Goal: Information Seeking & Learning: Understand process/instructions

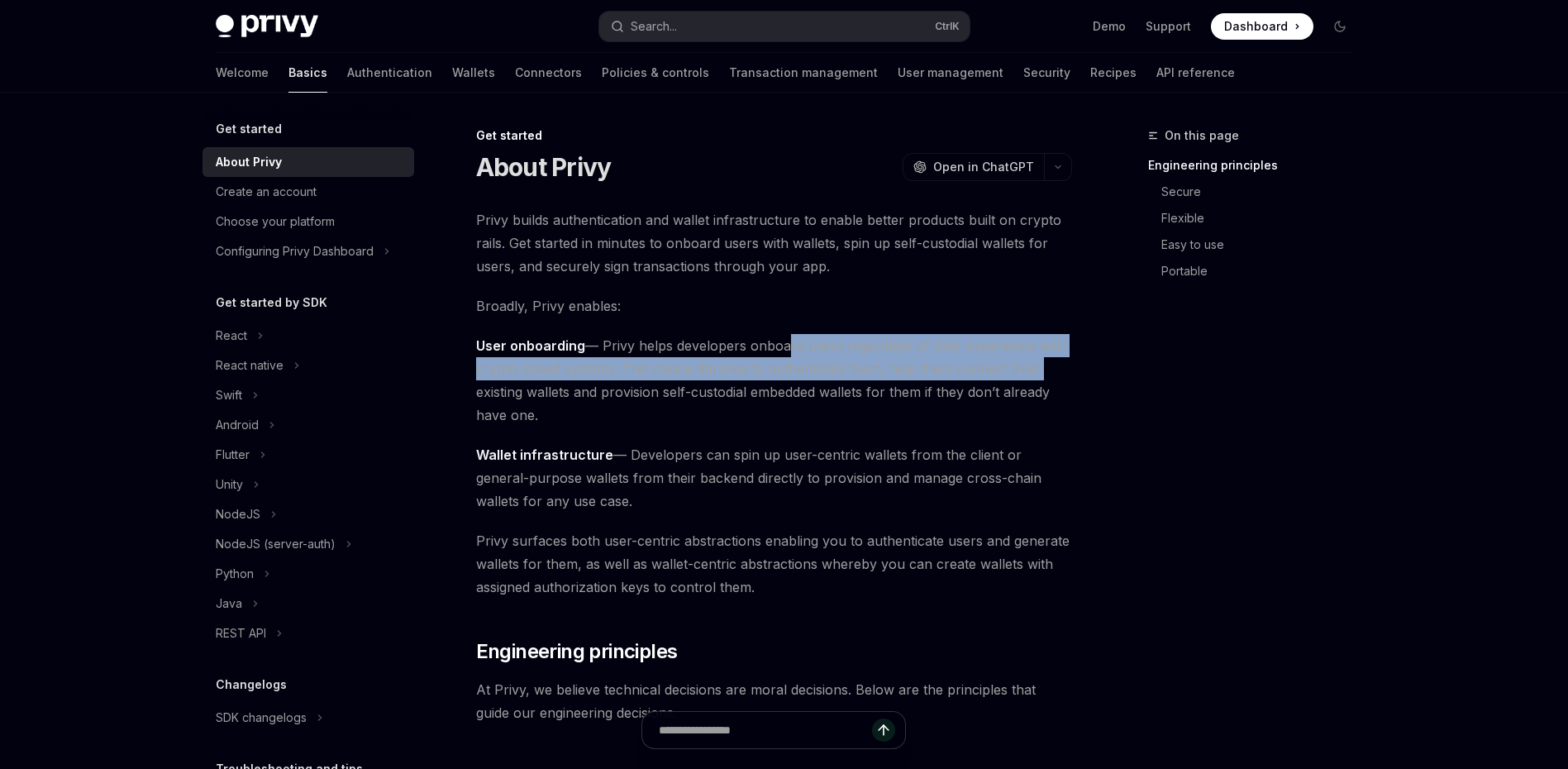
click at [505, 374] on span "User onboarding — Privy helps developers onboard users regardless of their expe…" at bounding box center [774, 380] width 596 height 93
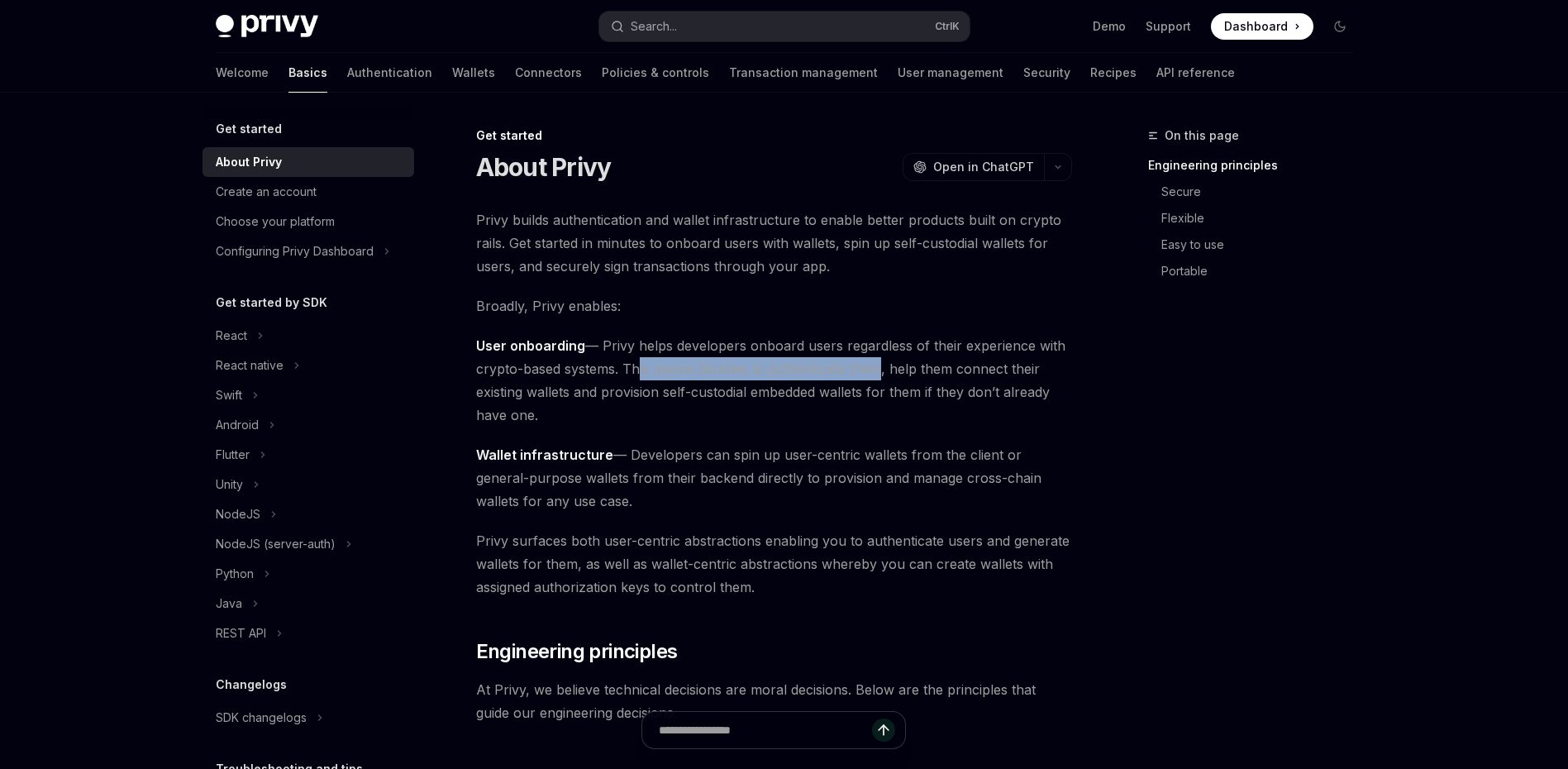
drag, startPoint x: 632, startPoint y: 376, endPoint x: 872, endPoint y: 374, distance: 240.0
click at [872, 374] on span "User onboarding — Privy helps developers onboard users regardless of their expe…" at bounding box center [774, 380] width 596 height 93
drag, startPoint x: 872, startPoint y: 374, endPoint x: 857, endPoint y: 430, distance: 58.0
drag, startPoint x: 883, startPoint y: 370, endPoint x: 1062, endPoint y: 344, distance: 180.9
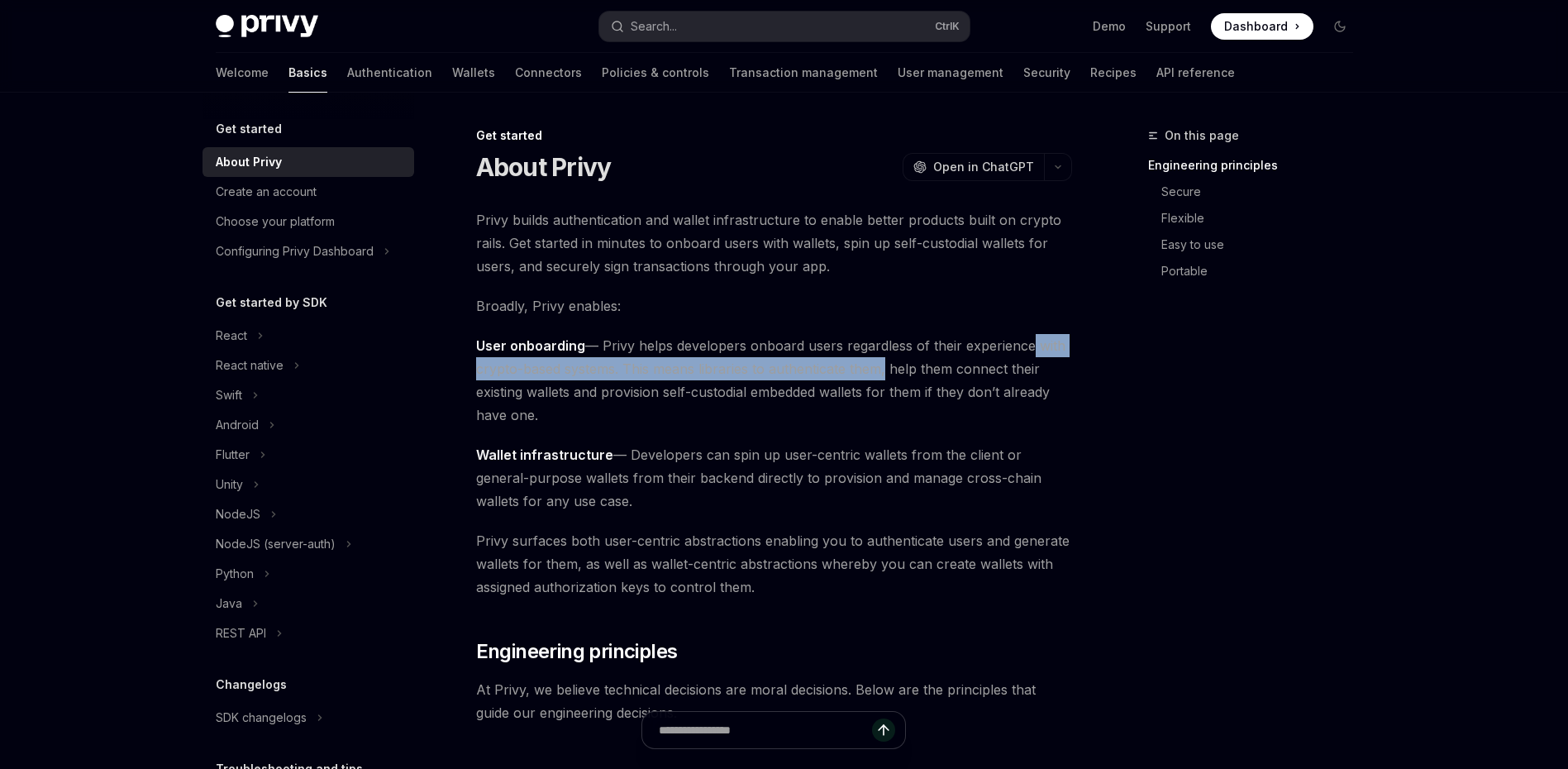
click at [1062, 344] on span "User onboarding — Privy helps developers onboard users regardless of their expe…" at bounding box center [774, 380] width 596 height 93
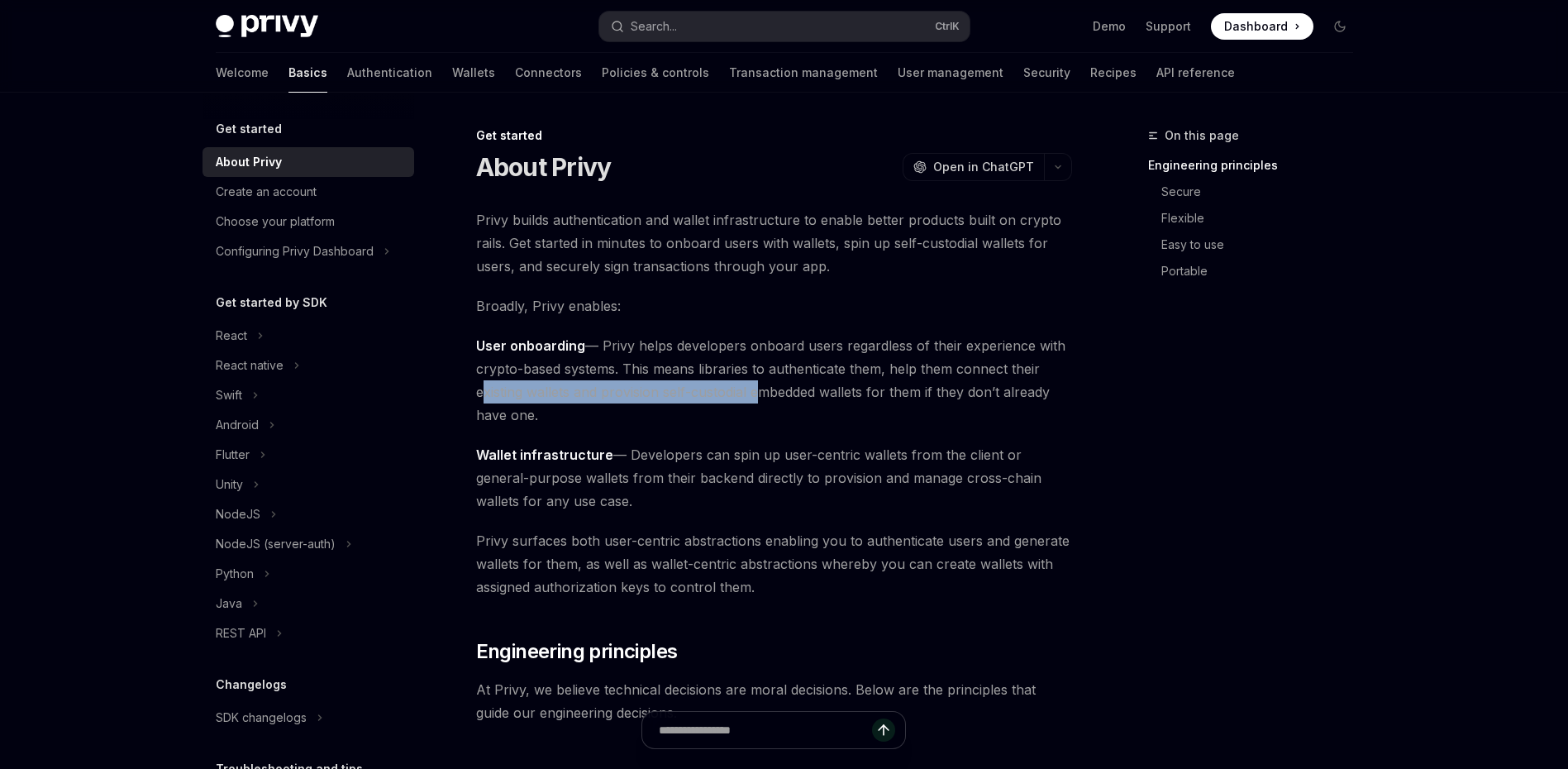
drag, startPoint x: 478, startPoint y: 386, endPoint x: 753, endPoint y: 390, distance: 275.0
click at [753, 390] on span "User onboarding — Privy helps developers onboard users regardless of their expe…" at bounding box center [774, 380] width 596 height 93
drag, startPoint x: 753, startPoint y: 390, endPoint x: 939, endPoint y: 403, distance: 186.5
click at [939, 403] on span "User onboarding — Privy helps developers onboard users regardless of their expe…" at bounding box center [774, 380] width 596 height 93
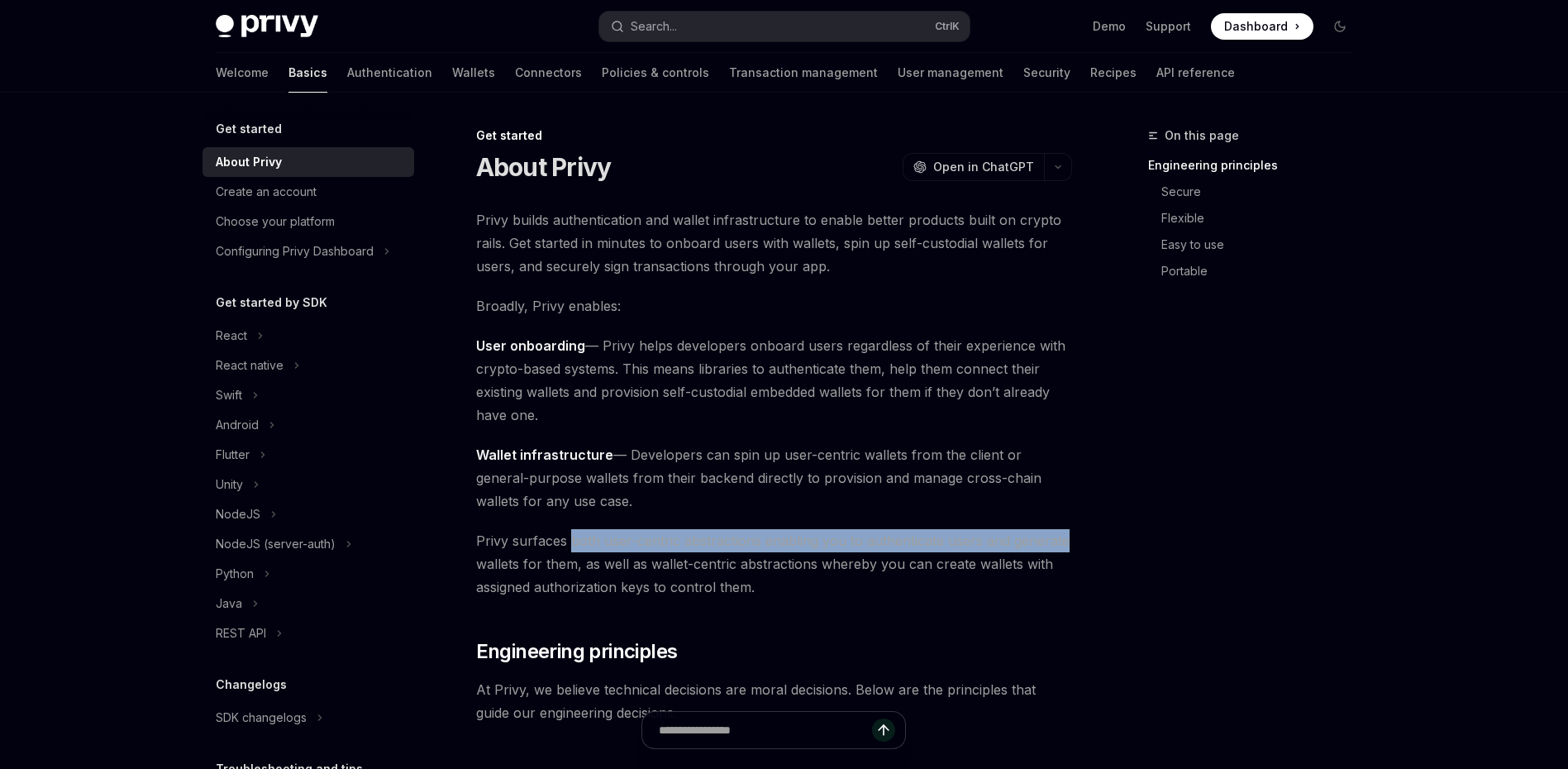
drag, startPoint x: 570, startPoint y: 537, endPoint x: 1065, endPoint y: 539, distance: 495.0
click at [1065, 539] on span "Privy surfaces both user-centric abstractions enabling you to authenticate user…" at bounding box center [774, 563] width 596 height 69
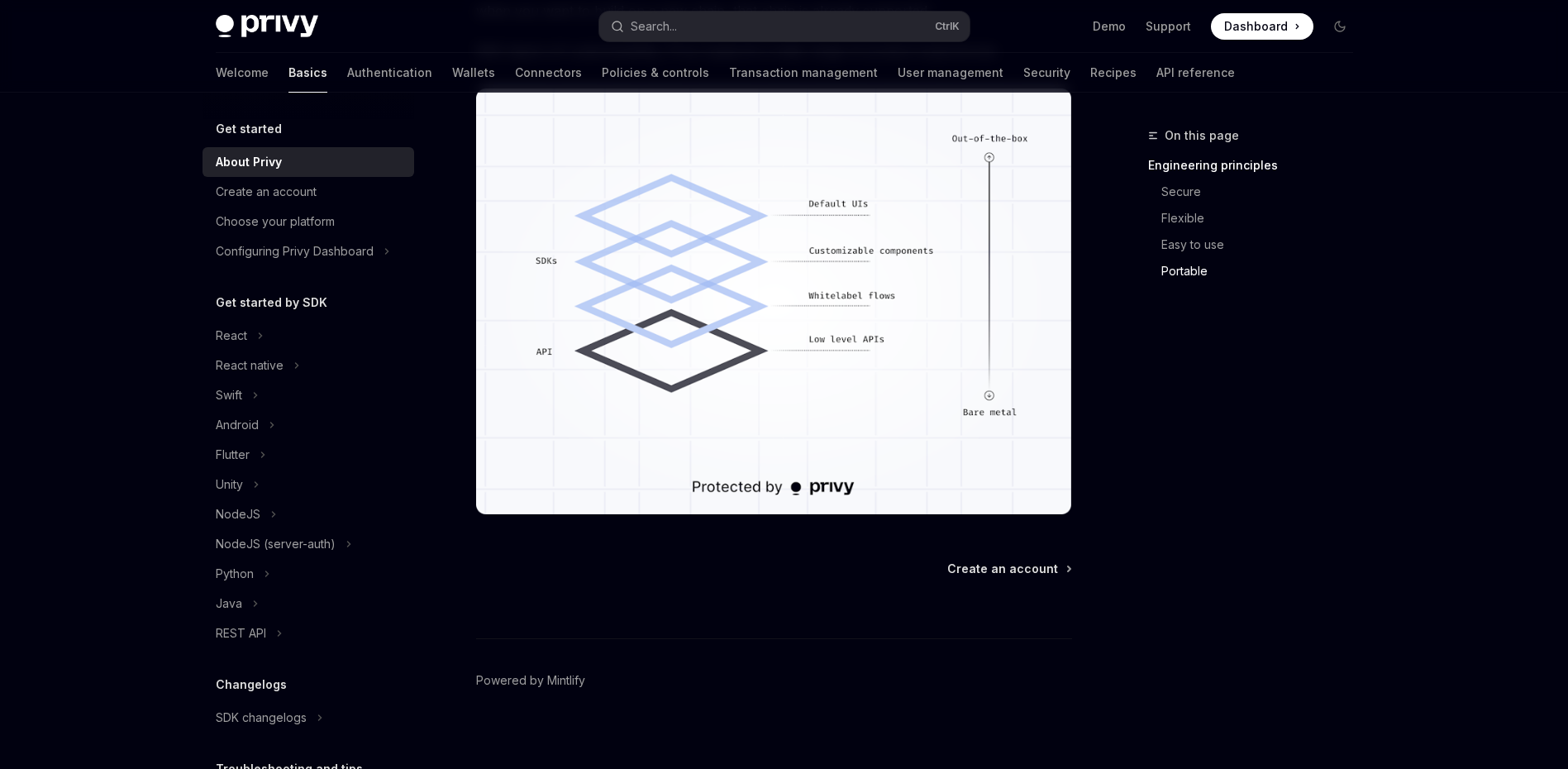
scroll to position [1415, 0]
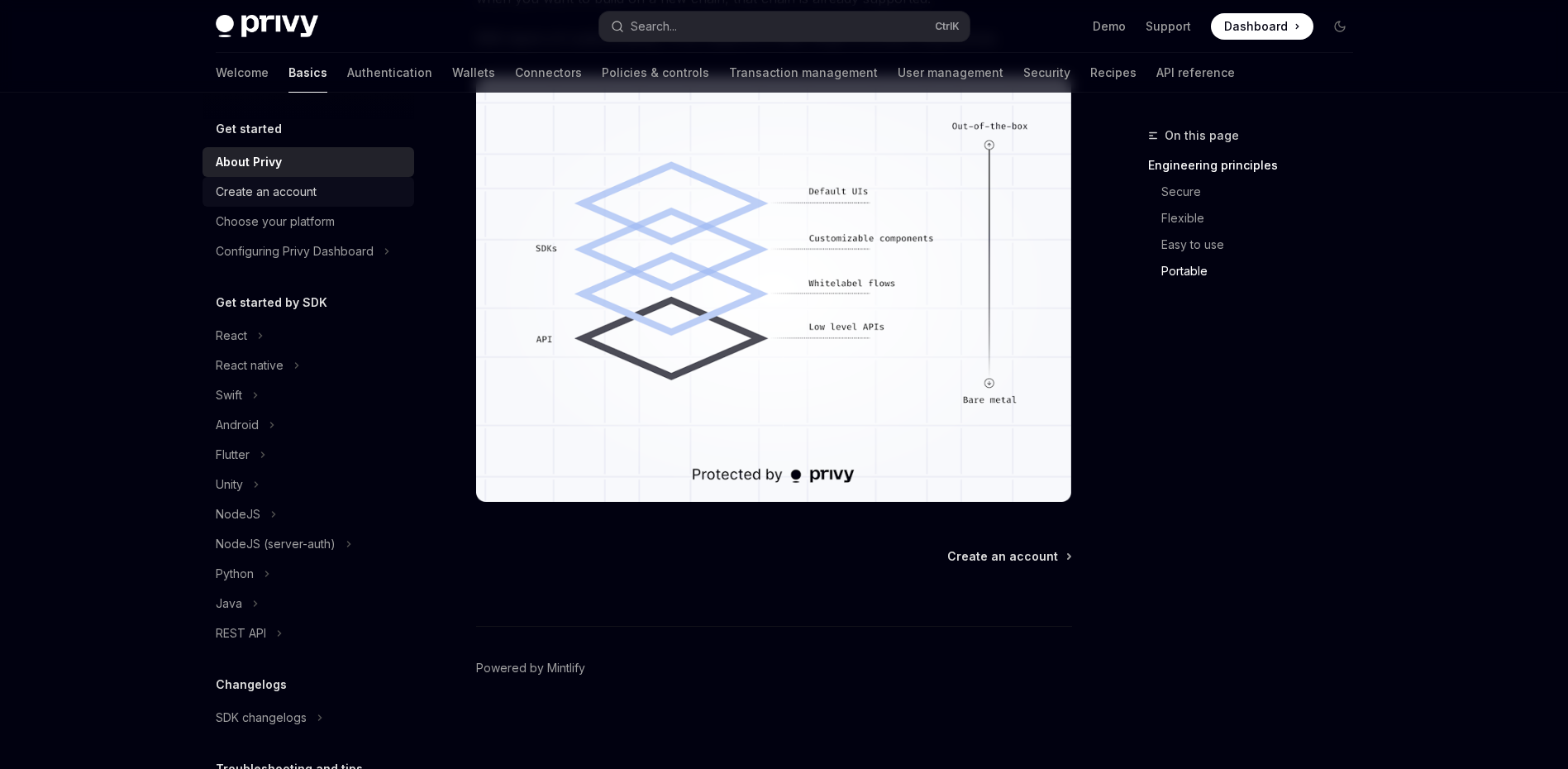
click at [316, 195] on div "Create an account" at bounding box center [310, 192] width 189 height 20
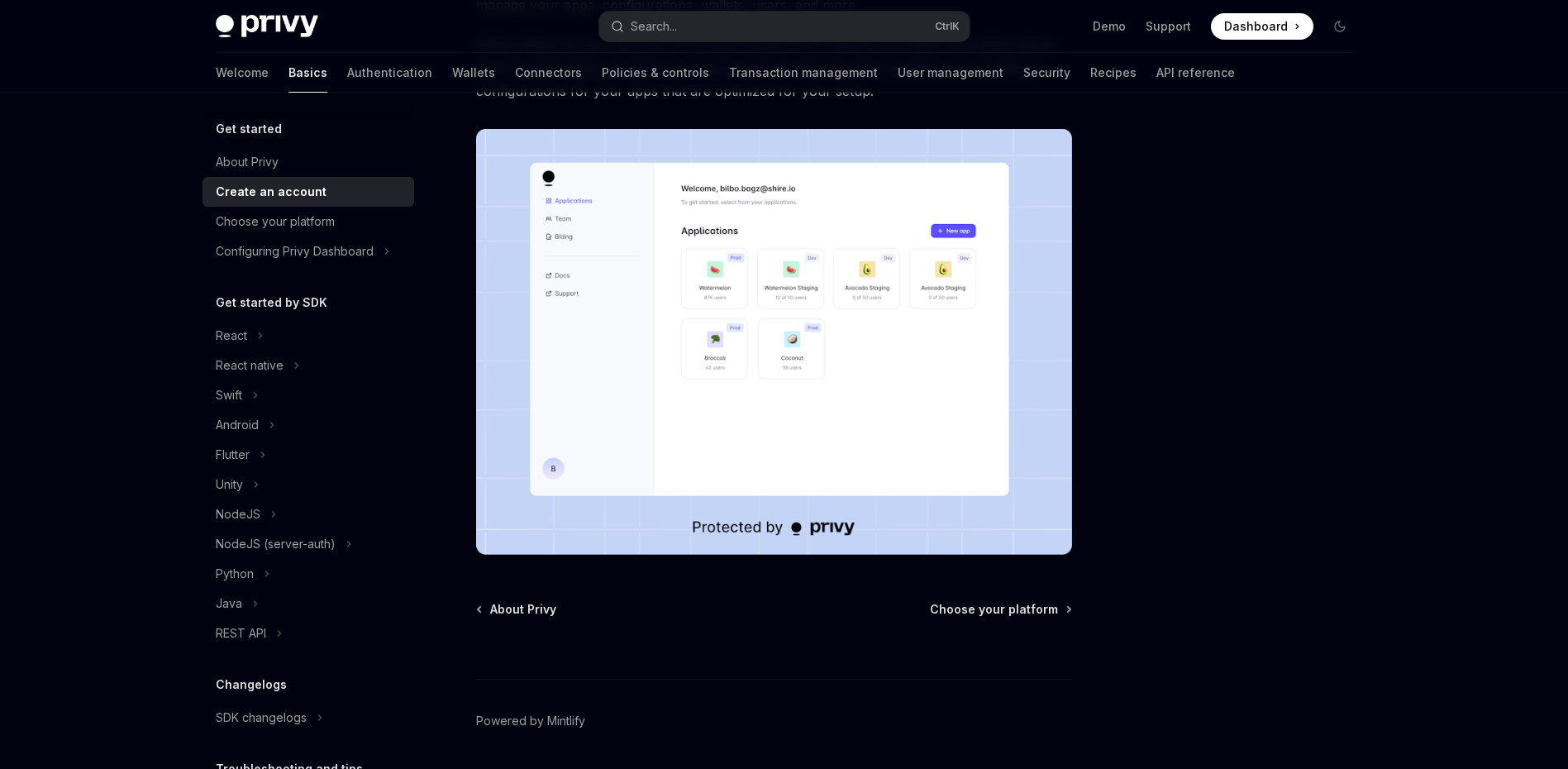
scroll to position [248, 0]
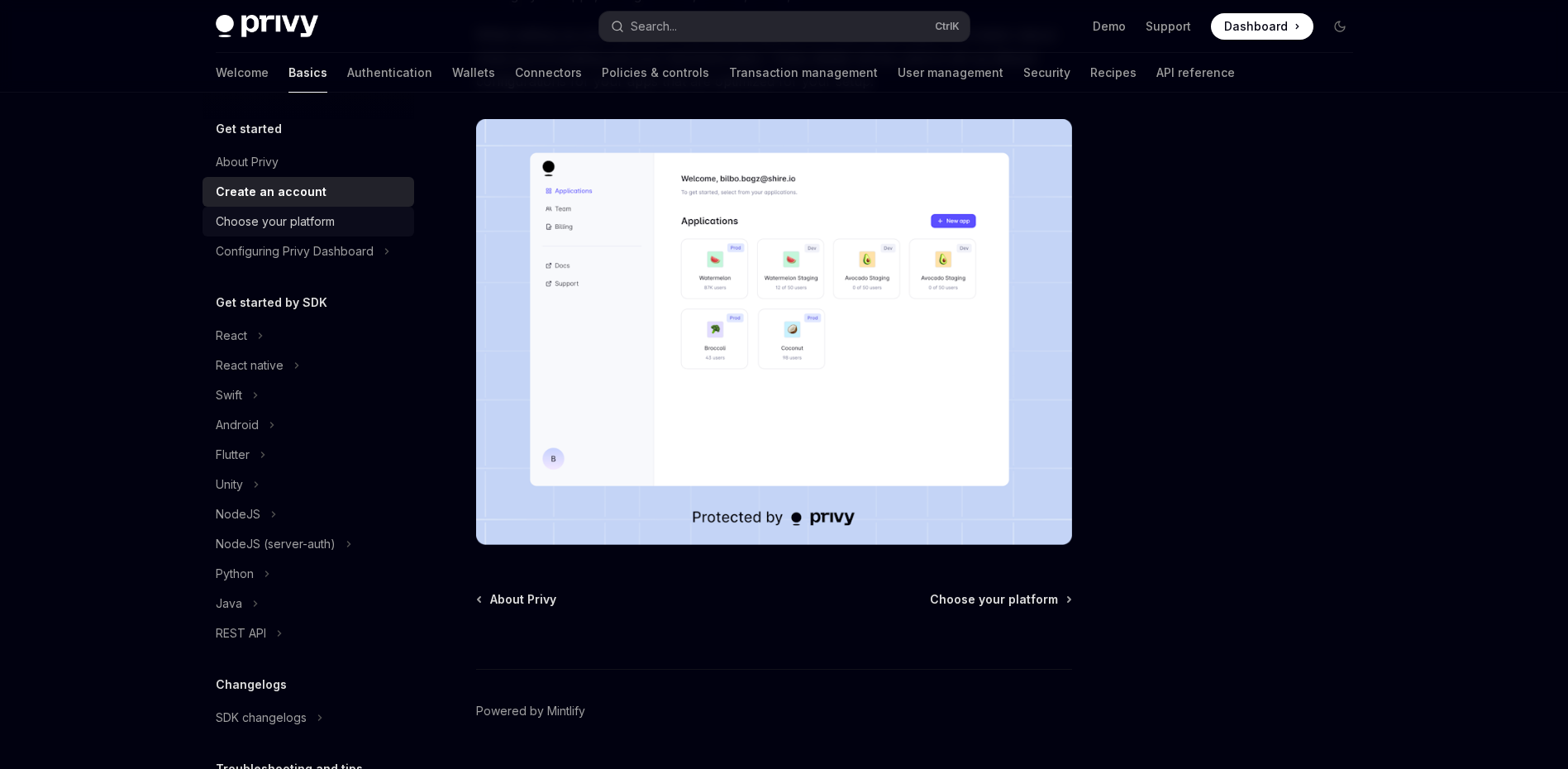
click at [254, 224] on div "Choose your platform" at bounding box center [275, 221] width 119 height 20
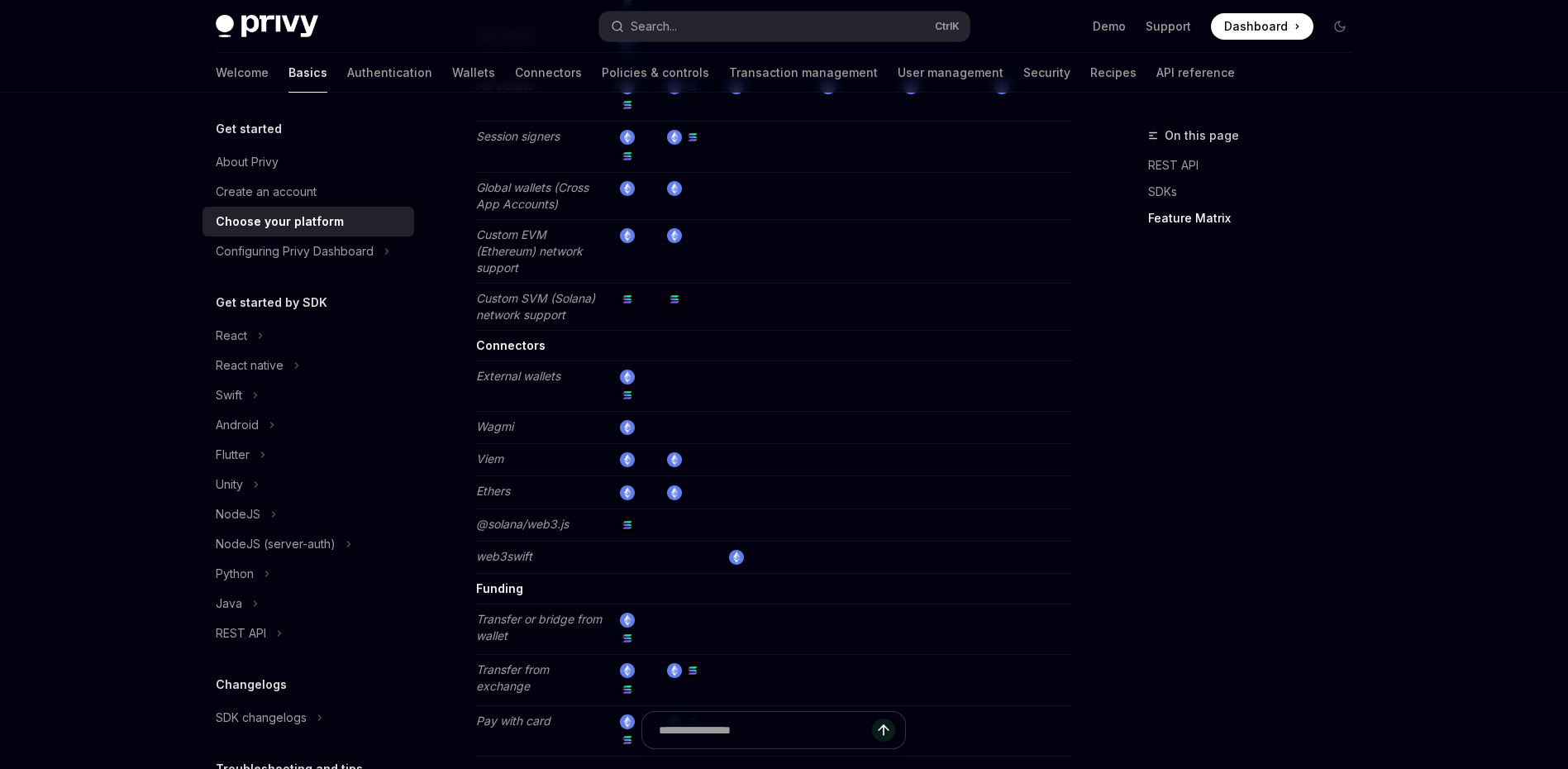
scroll to position [2893, 0]
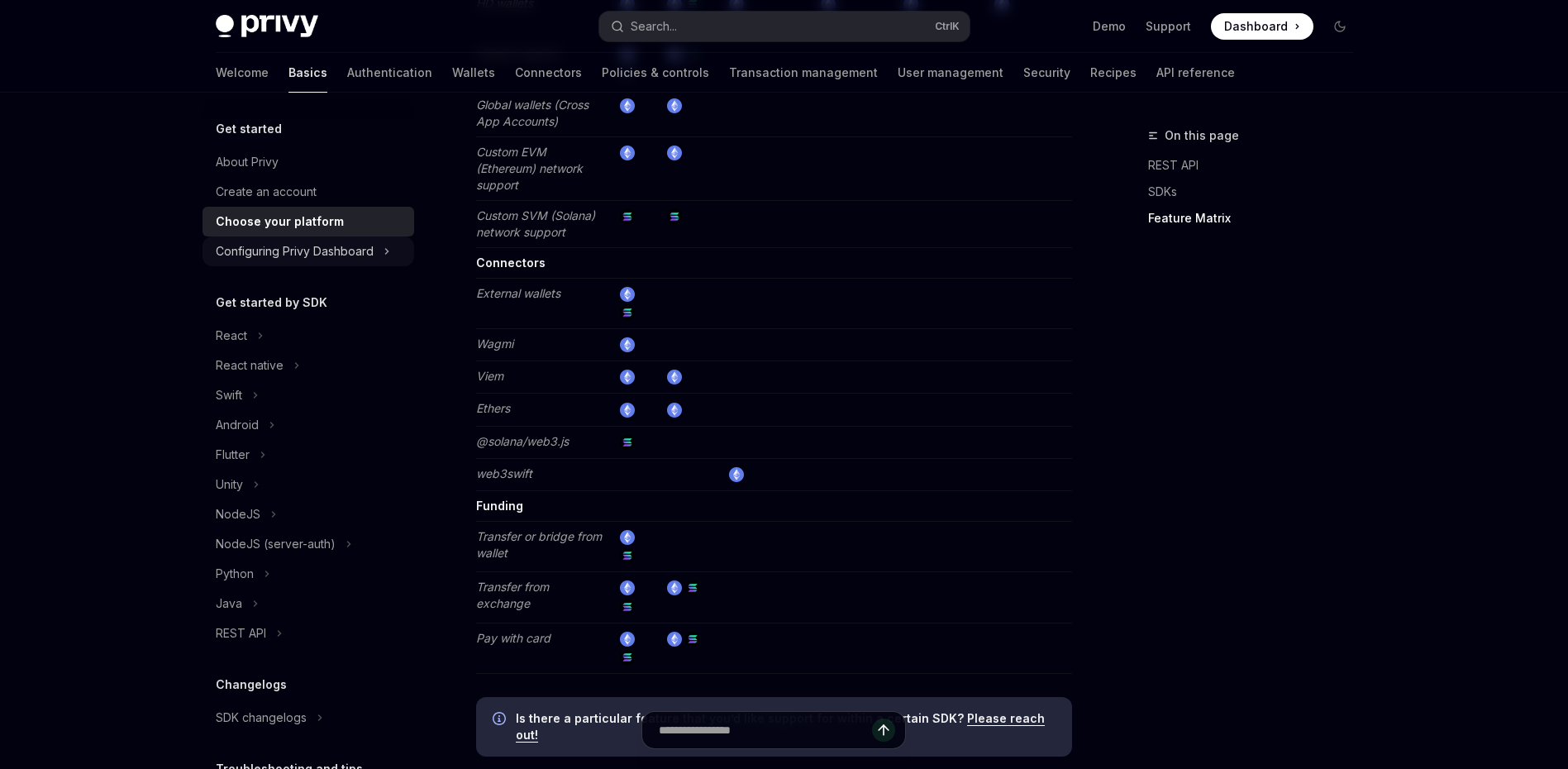
click at [330, 247] on div "Configuring Privy Dashboard" at bounding box center [295, 251] width 158 height 20
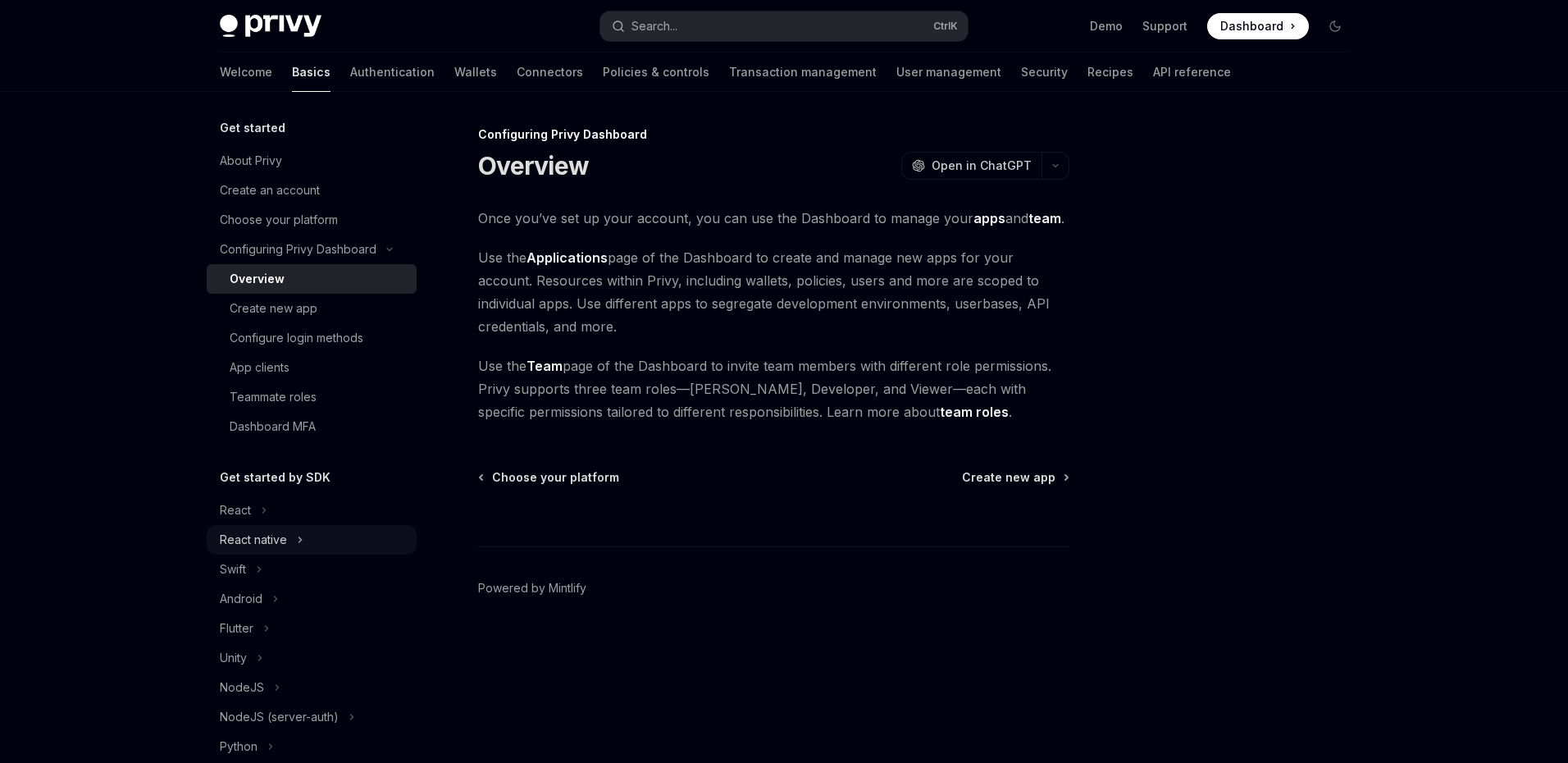
click at [243, 525] on div "React native" at bounding box center [311, 539] width 210 height 30
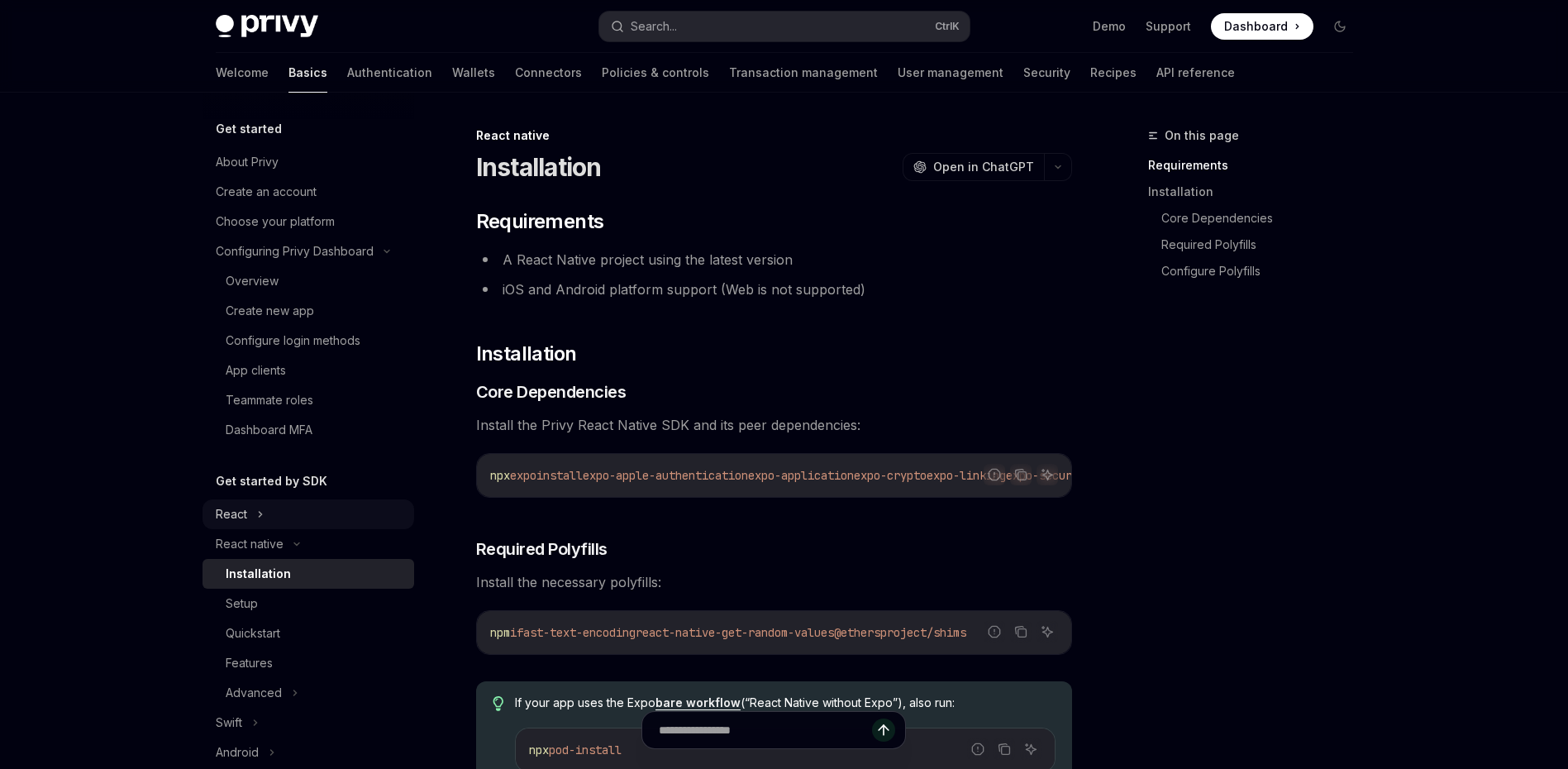
click at [253, 515] on div "React" at bounding box center [308, 515] width 211 height 30
type textarea "*"
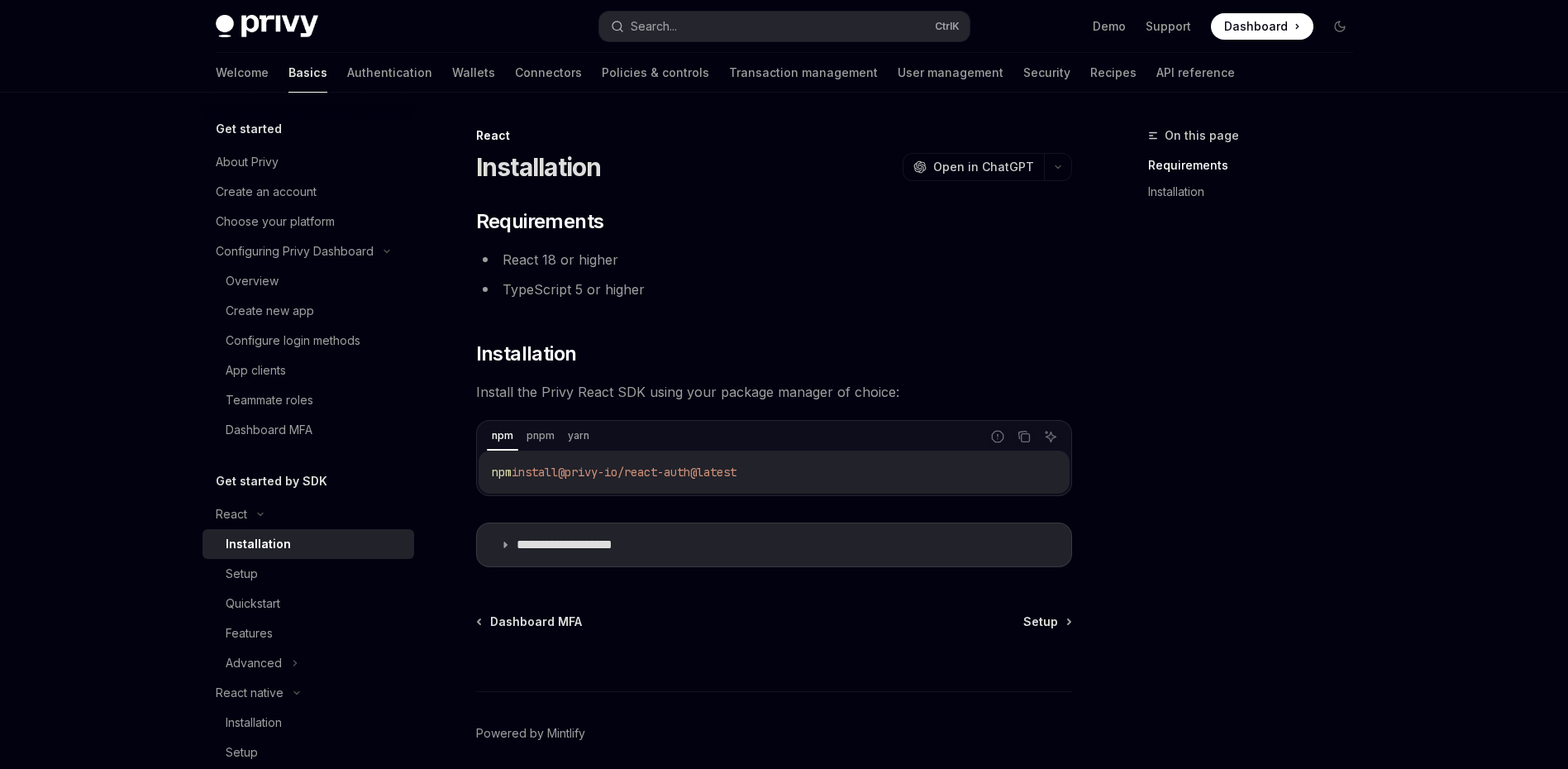
click at [276, 541] on div "Installation" at bounding box center [258, 544] width 66 height 20
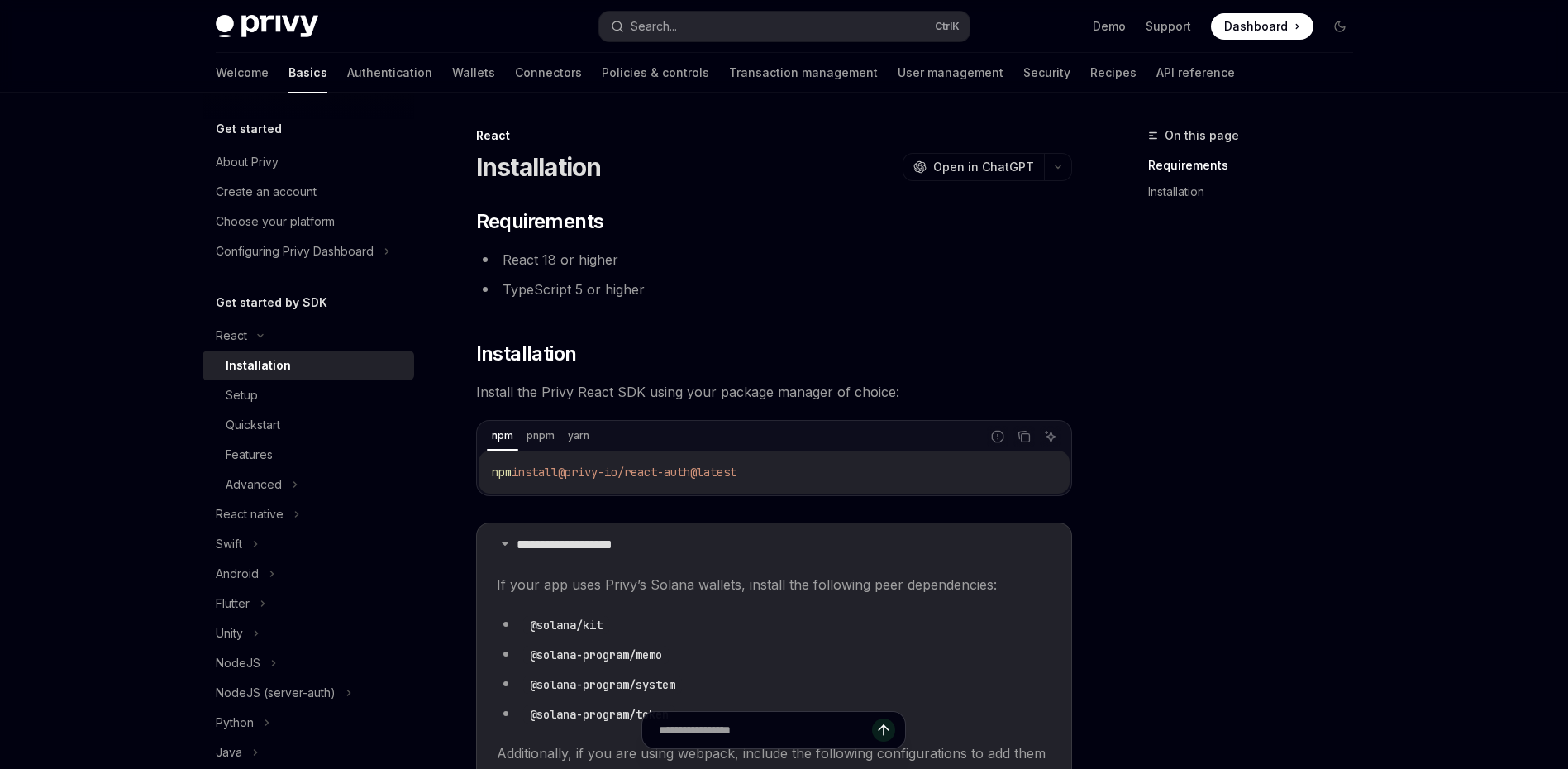
scroll to position [66, 0]
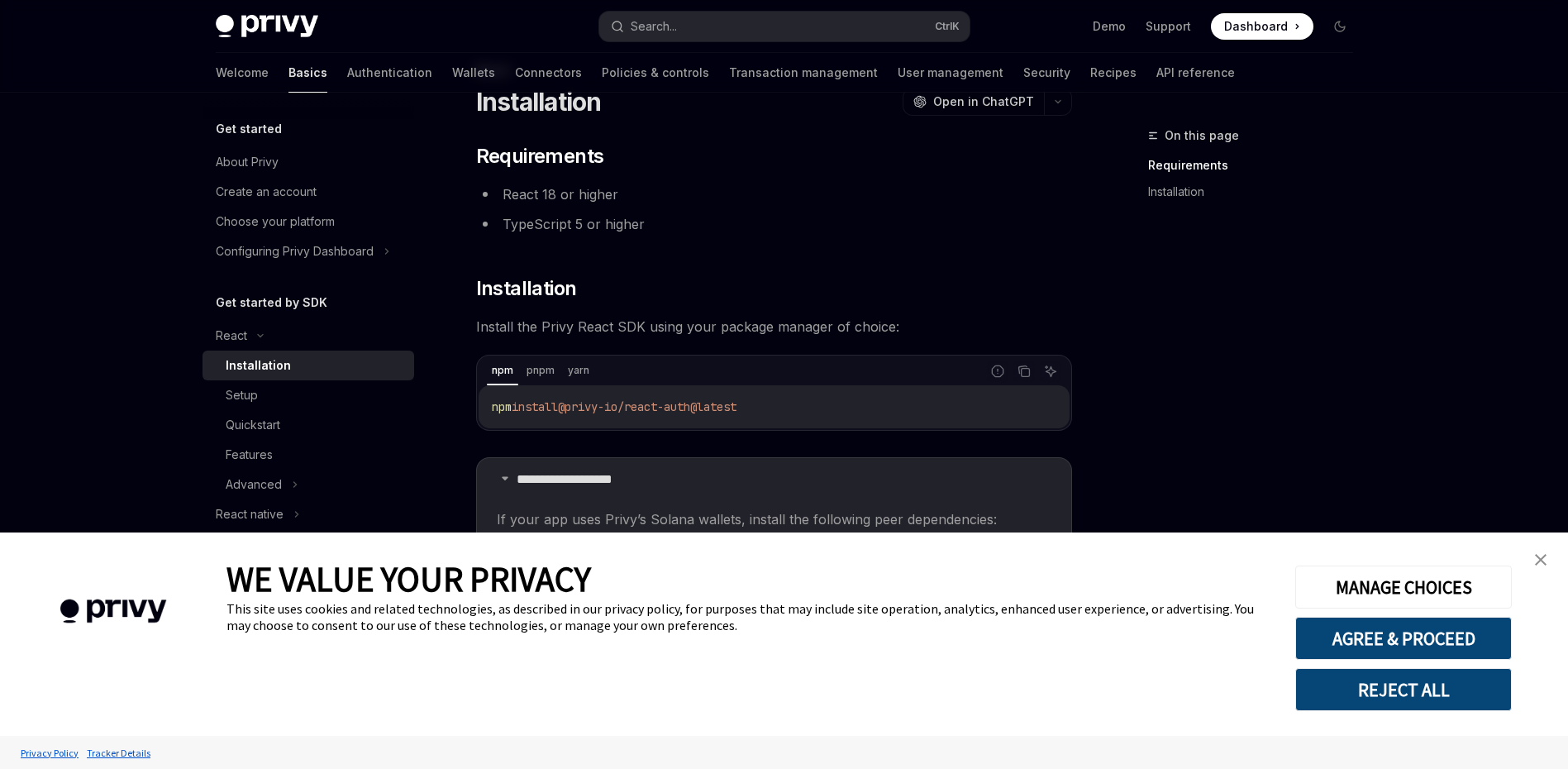
click at [1545, 561] on img "close banner" at bounding box center [1541, 560] width 11 height 11
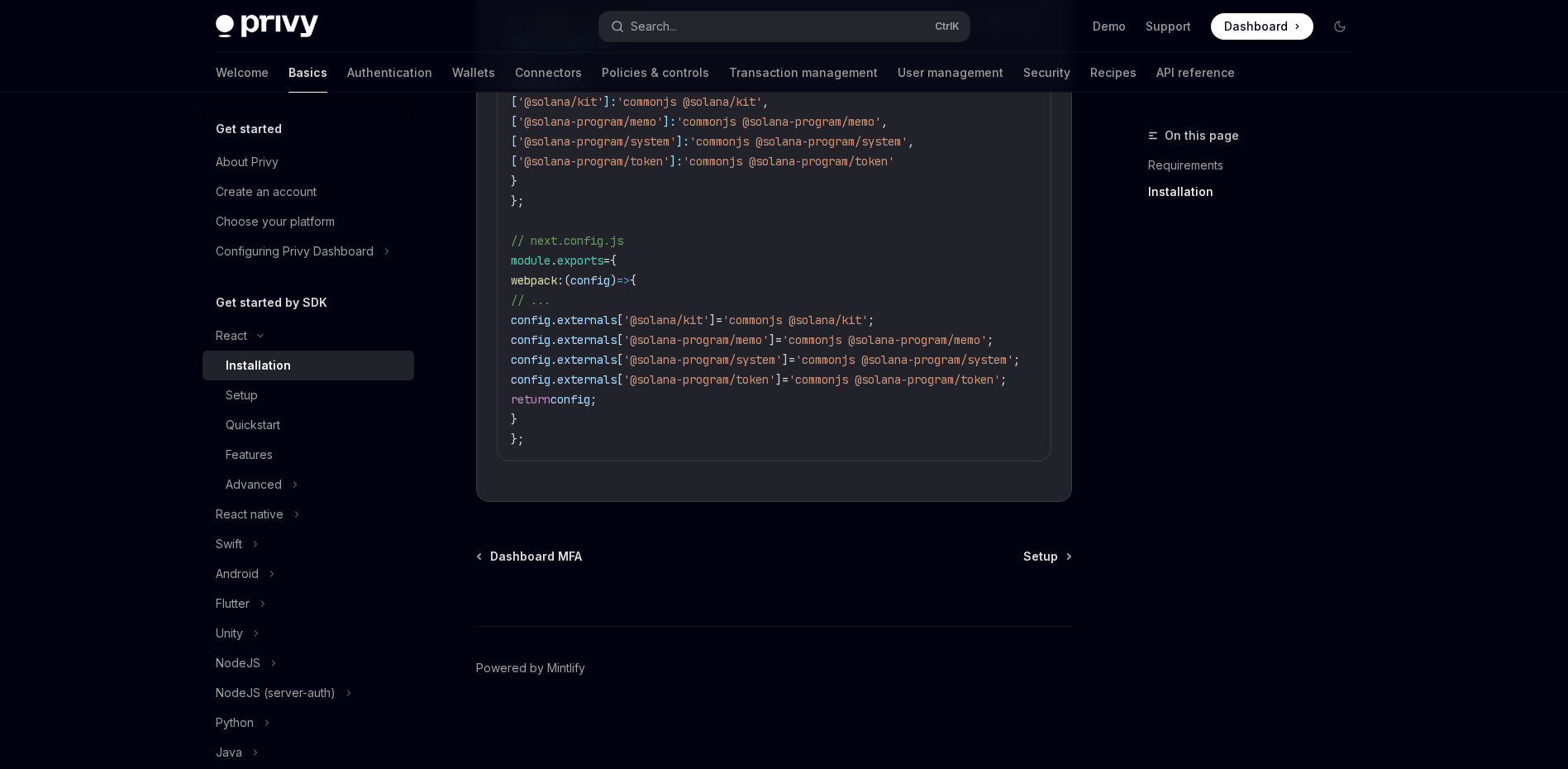
scroll to position [834, 0]
click at [335, 384] on link "Setup" at bounding box center [308, 395] width 211 height 30
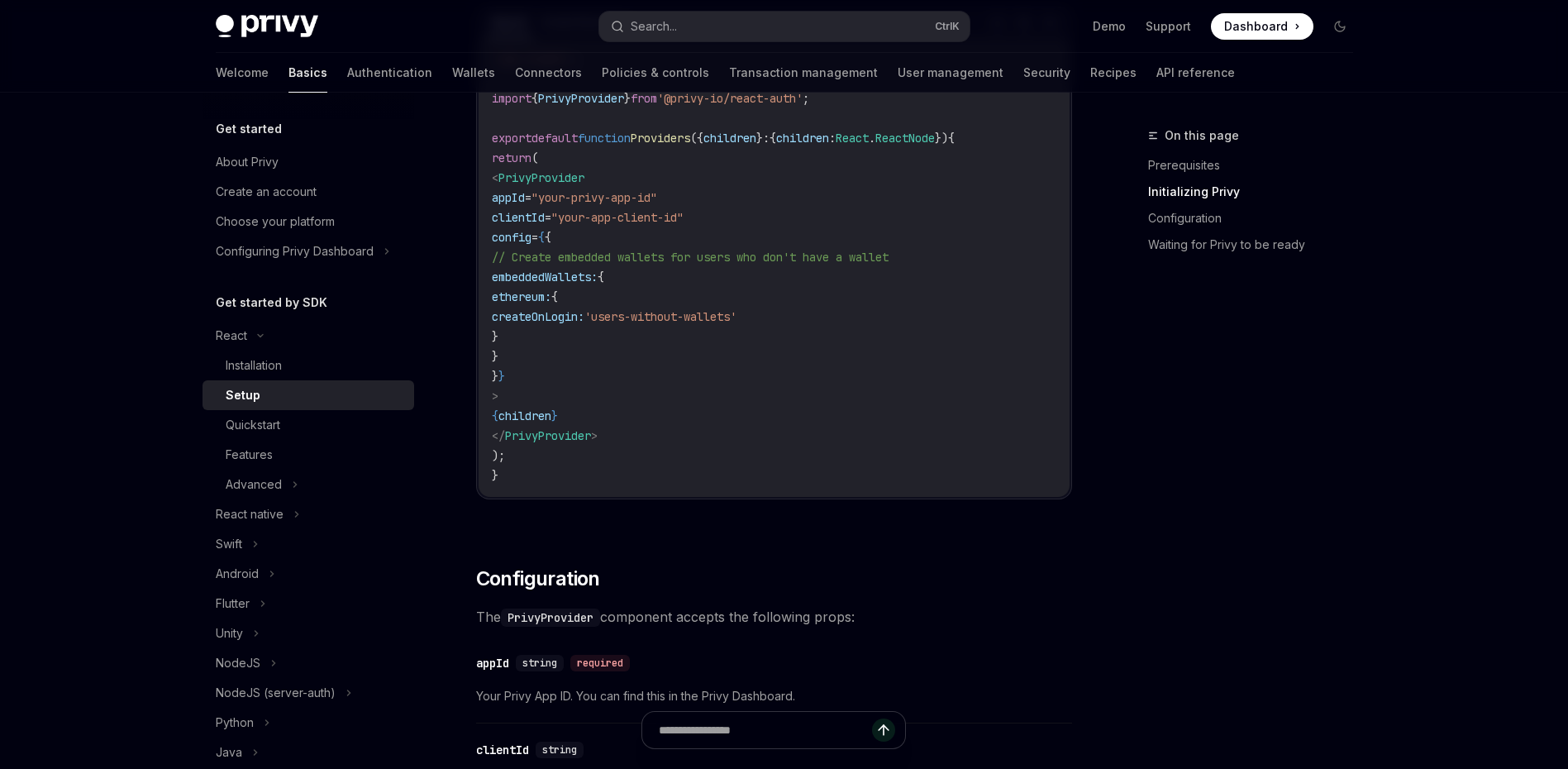
scroll to position [992, 0]
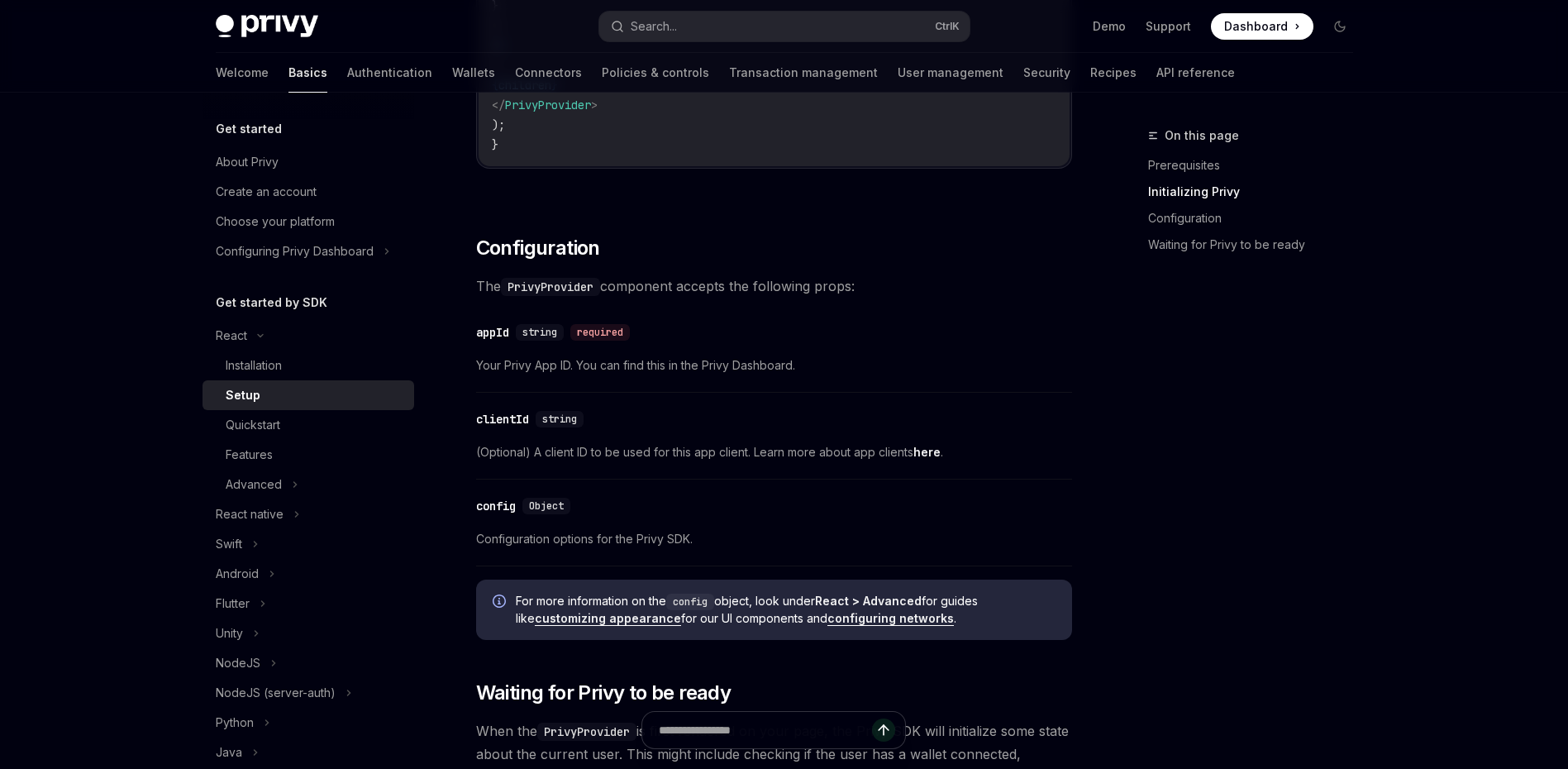
click at [769, 366] on span "Your Privy App ID. You can find this in the Privy Dashboard." at bounding box center [774, 365] width 596 height 20
click at [766, 366] on span "Your Privy App ID. You can find this in the Privy Dashboard." at bounding box center [774, 365] width 596 height 20
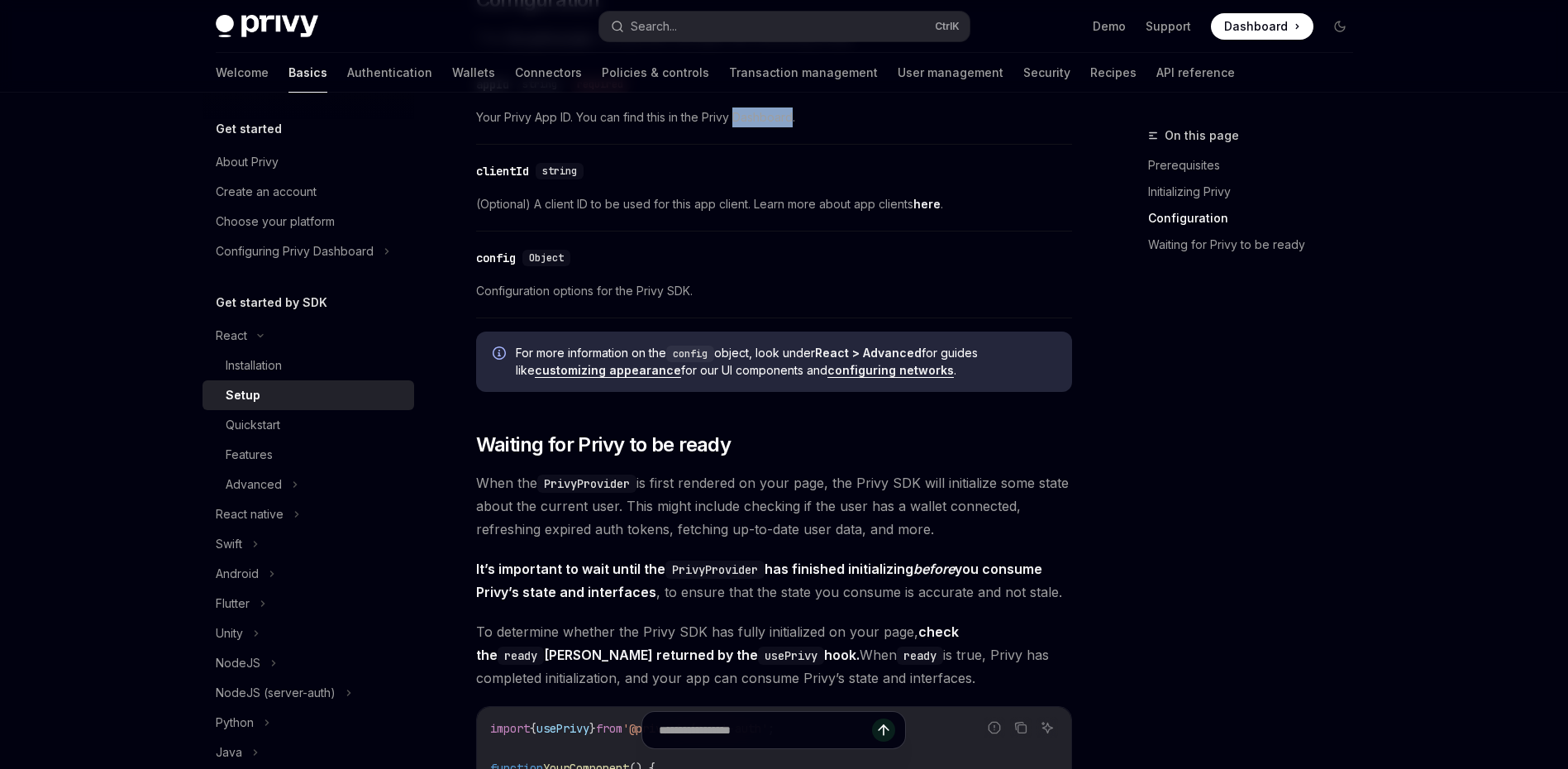
scroll to position [1406, 0]
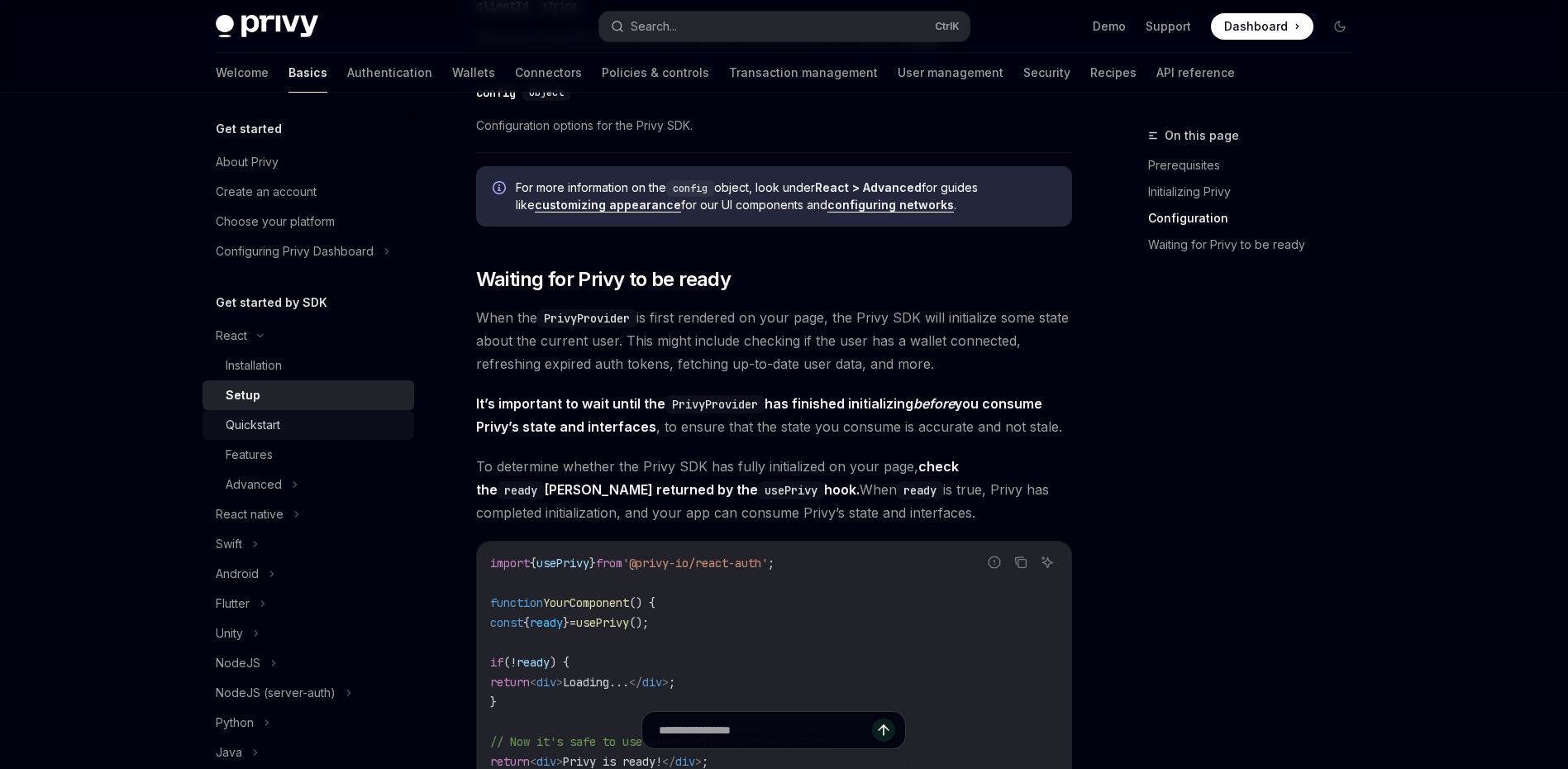
drag, startPoint x: 312, startPoint y: 431, endPoint x: 321, endPoint y: 424, distance: 11.4
click at [312, 431] on div "Quickstart" at bounding box center [315, 424] width 178 height 20
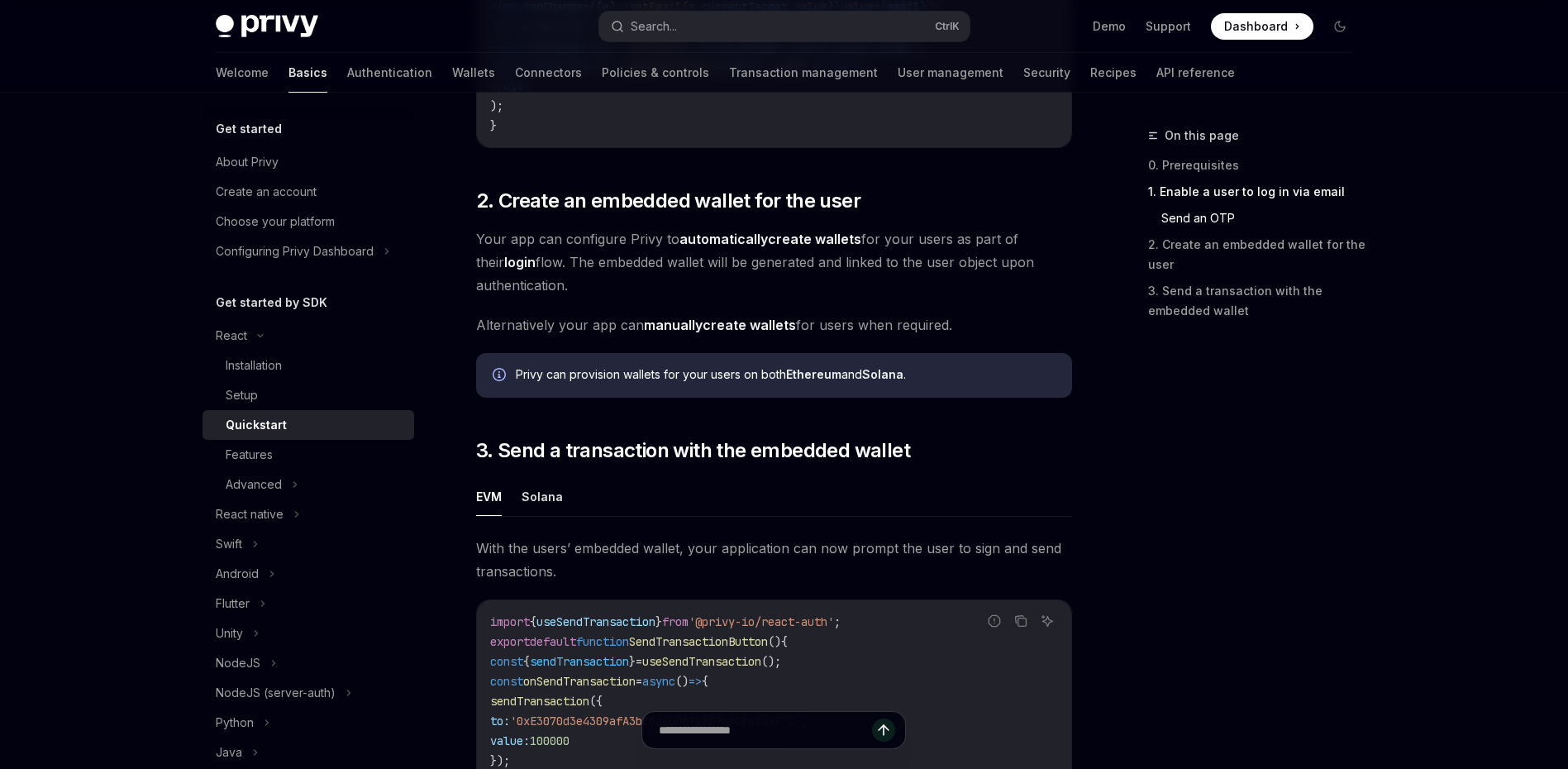
scroll to position [1157, 0]
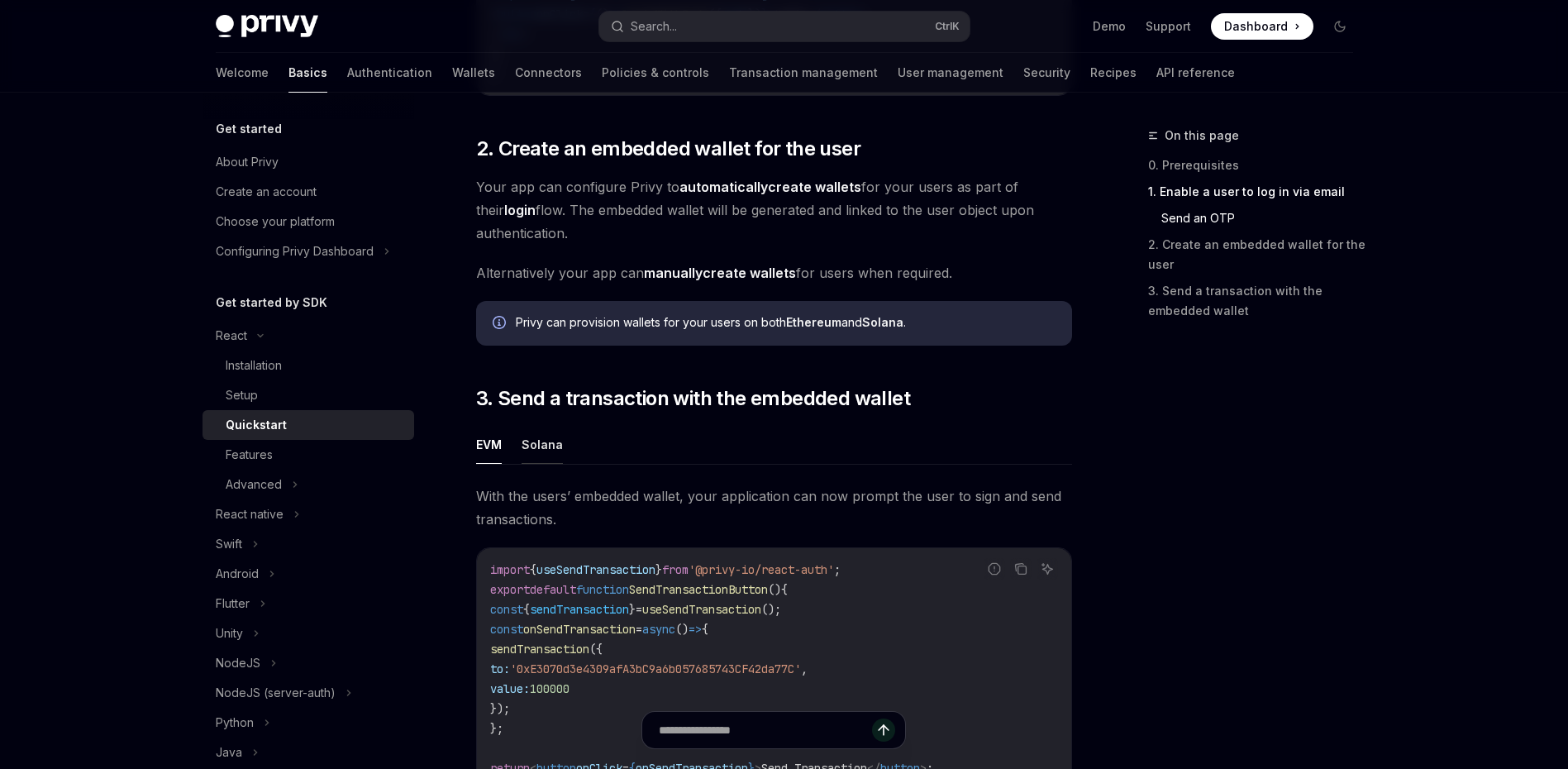
click at [546, 452] on button "Solana" at bounding box center [542, 443] width 41 height 38
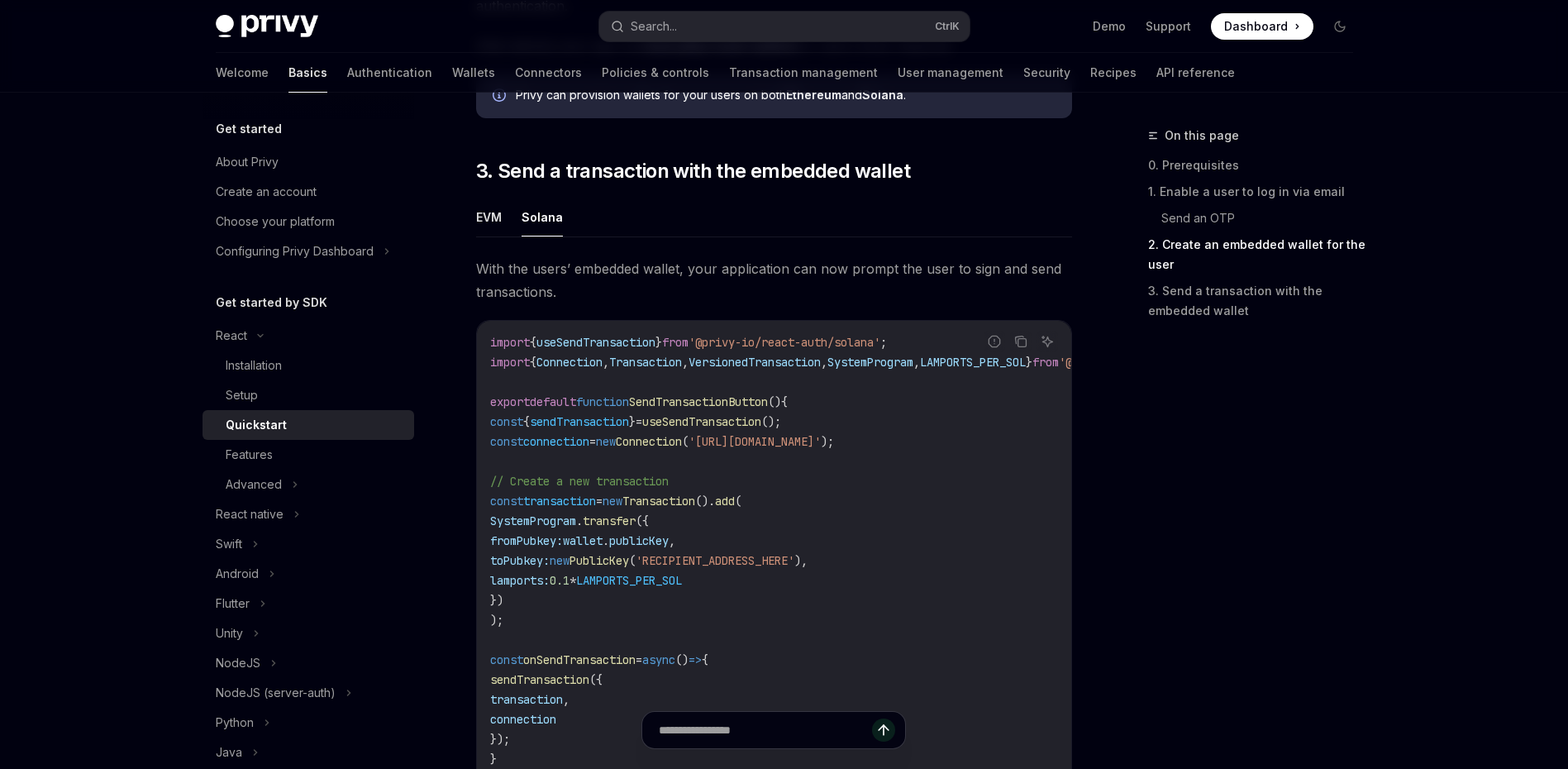
scroll to position [1406, 0]
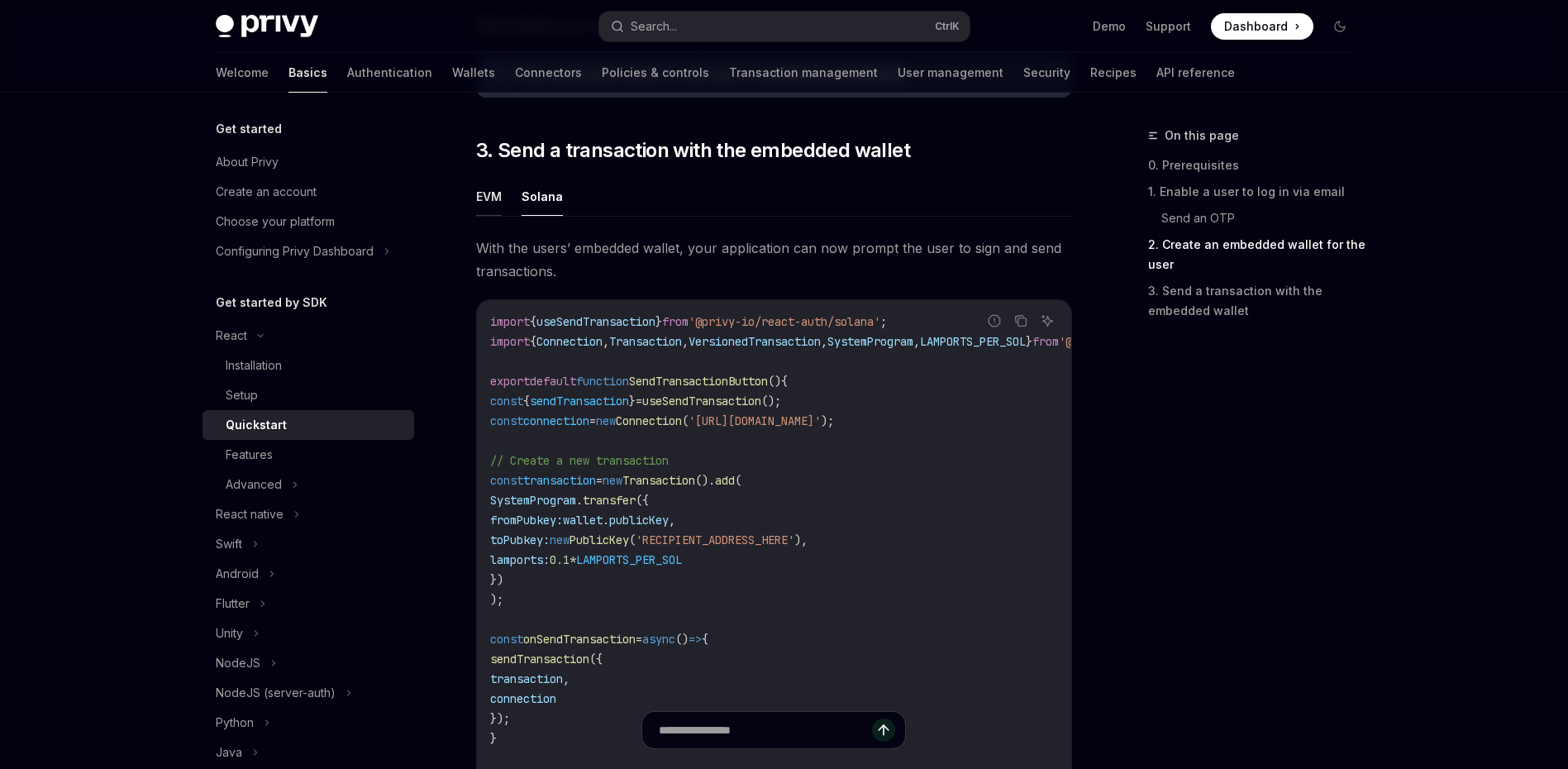
click at [500, 213] on button "EVM" at bounding box center [488, 195] width 25 height 38
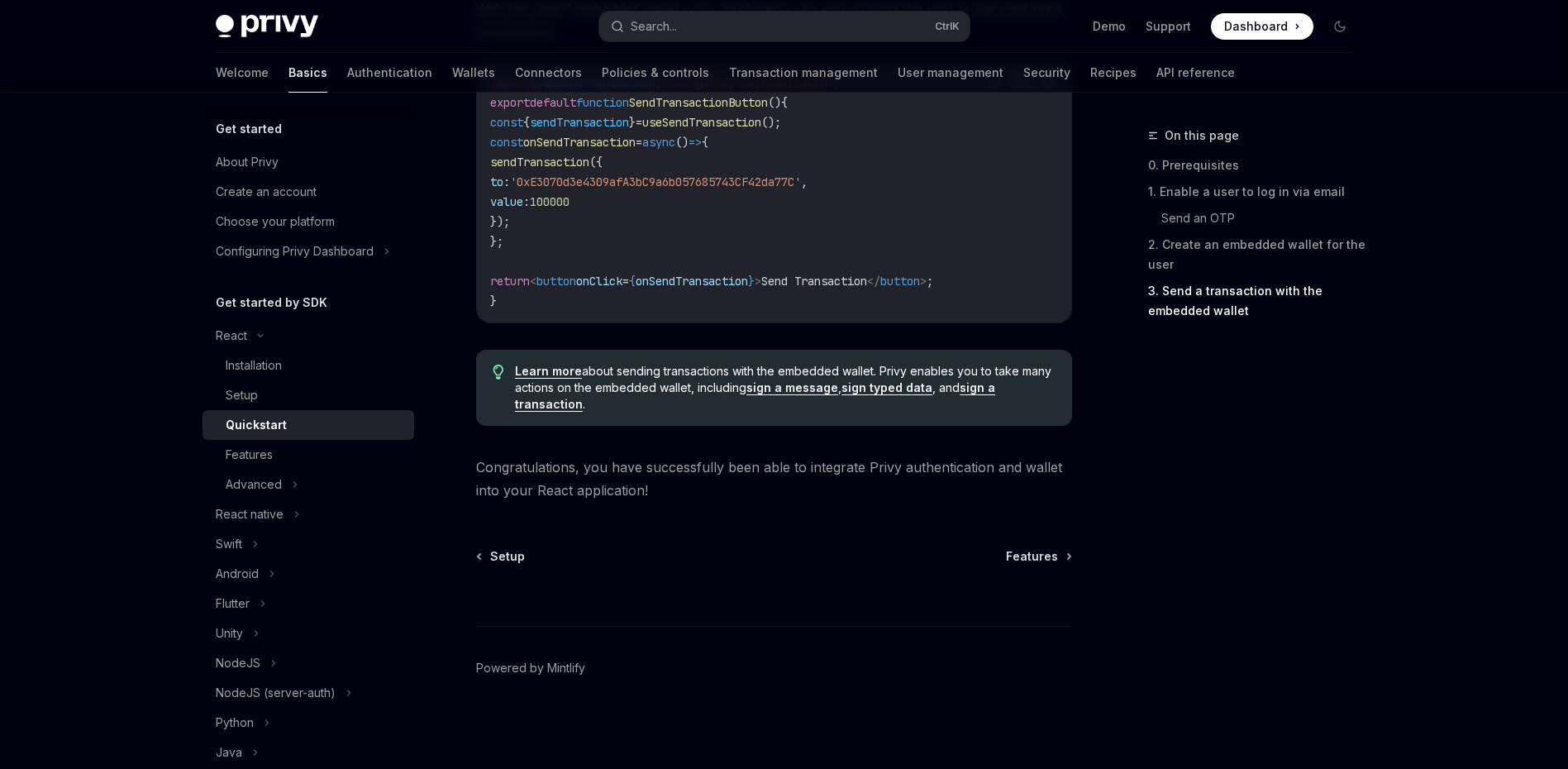
scroll to position [1651, 0]
click at [328, 457] on div "Features" at bounding box center [315, 454] width 178 height 20
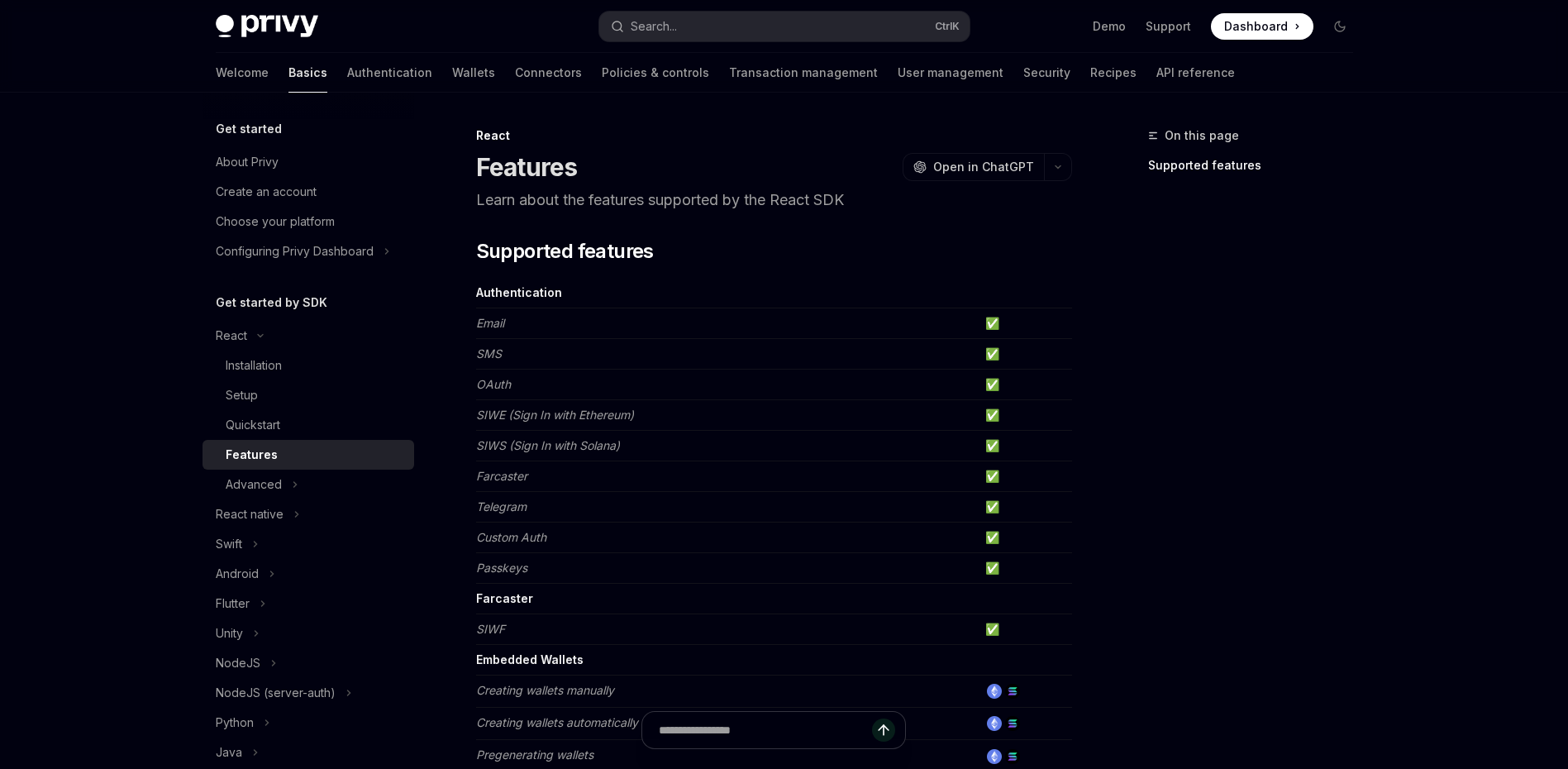
click at [520, 504] on em "Telegram" at bounding box center [501, 506] width 51 height 14
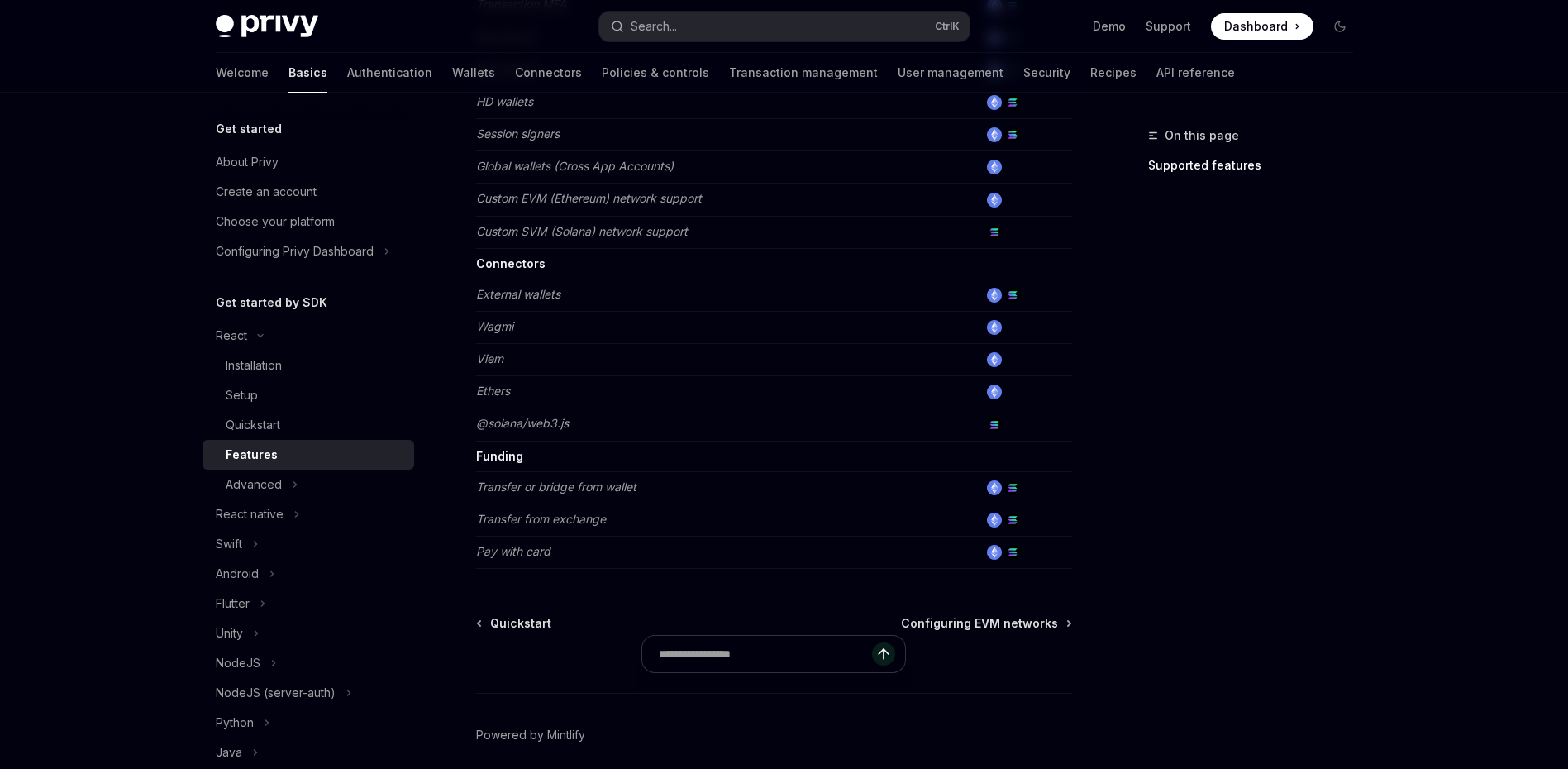
scroll to position [1012, 0]
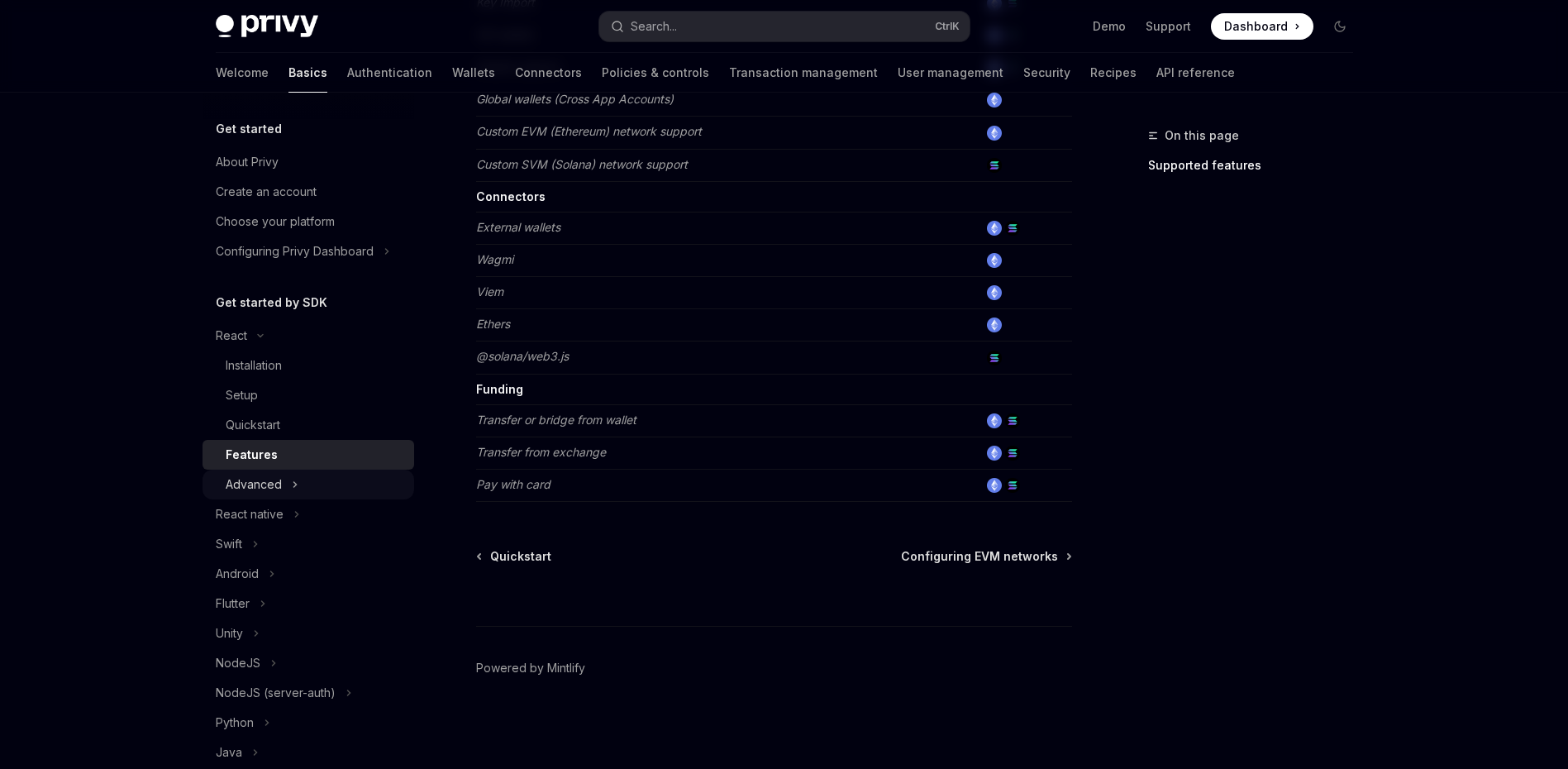
click at [319, 487] on div "Advanced" at bounding box center [308, 484] width 211 height 30
type textarea "*"
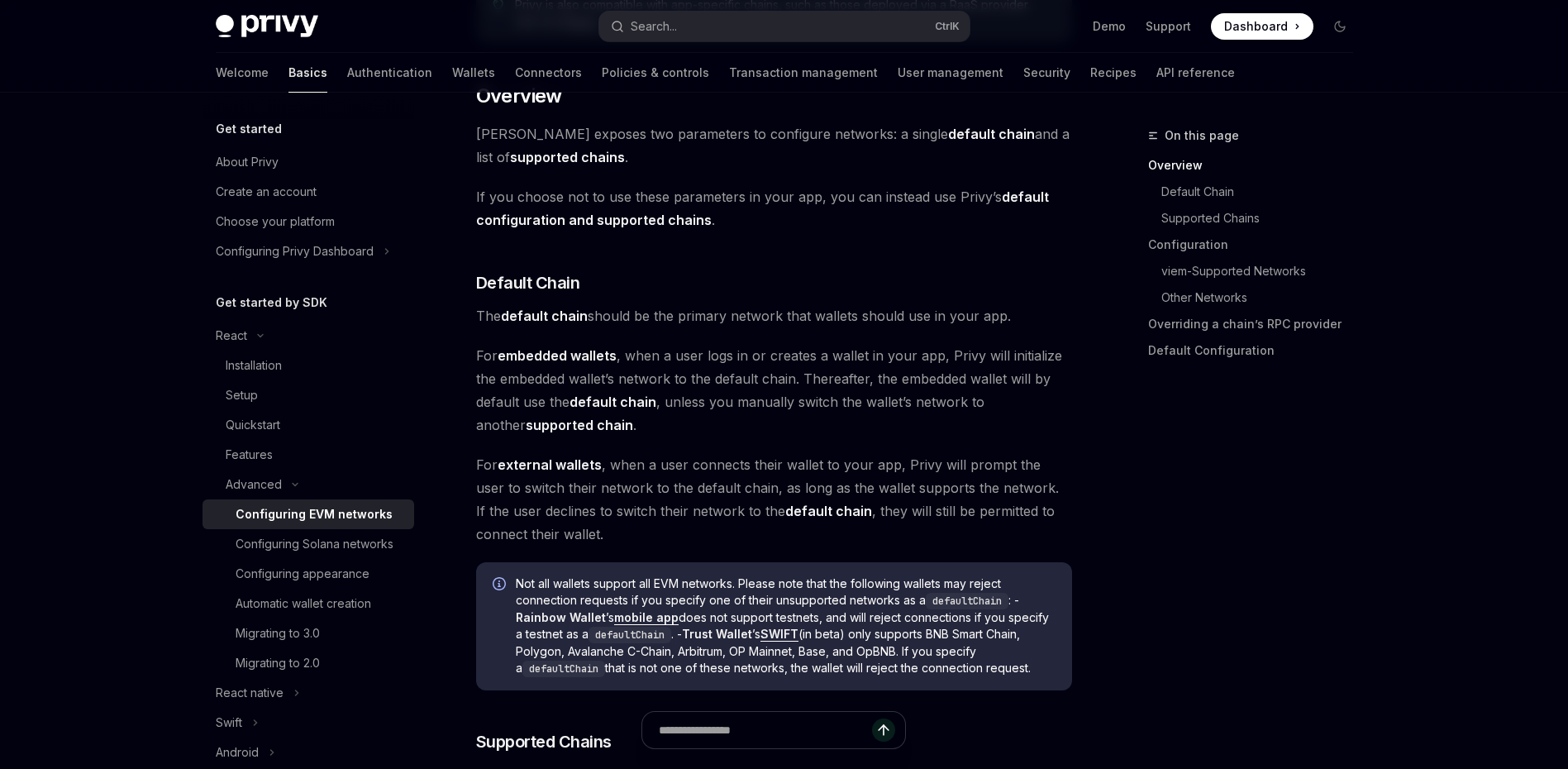
scroll to position [248, 0]
